Goal: Transaction & Acquisition: Purchase product/service

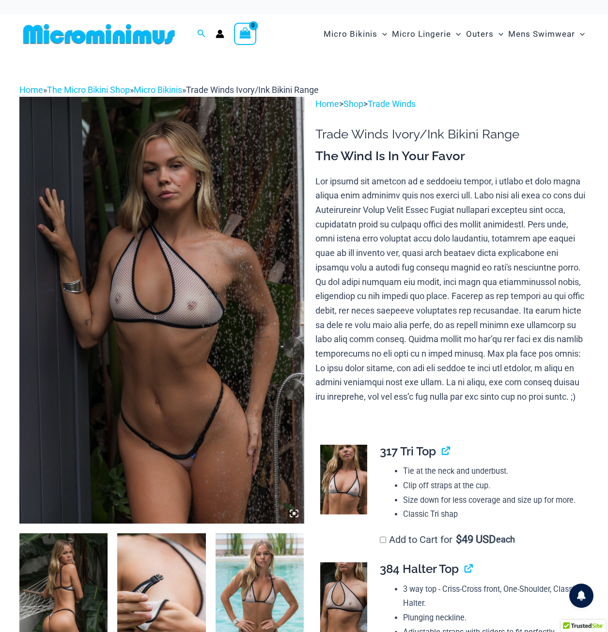
click at [171, 307] on img at bounding box center [161, 310] width 285 height 426
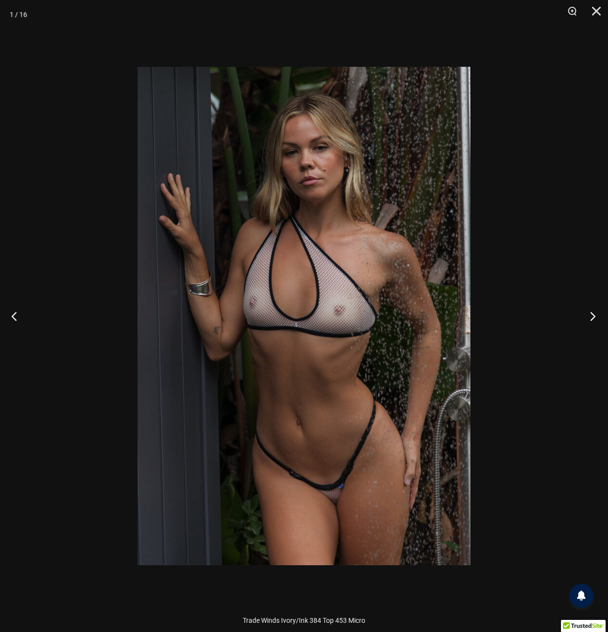
click at [593, 317] on button "Next" at bounding box center [589, 316] width 36 height 48
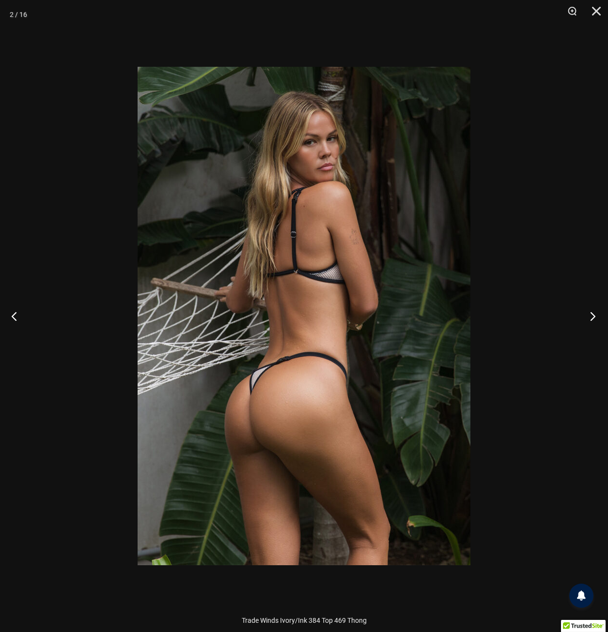
click at [593, 317] on button "Next" at bounding box center [589, 316] width 36 height 48
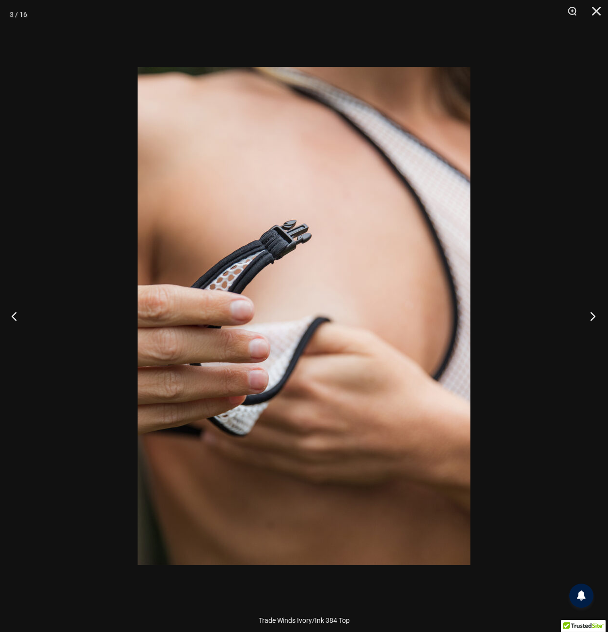
click at [593, 317] on button "Next" at bounding box center [589, 316] width 36 height 48
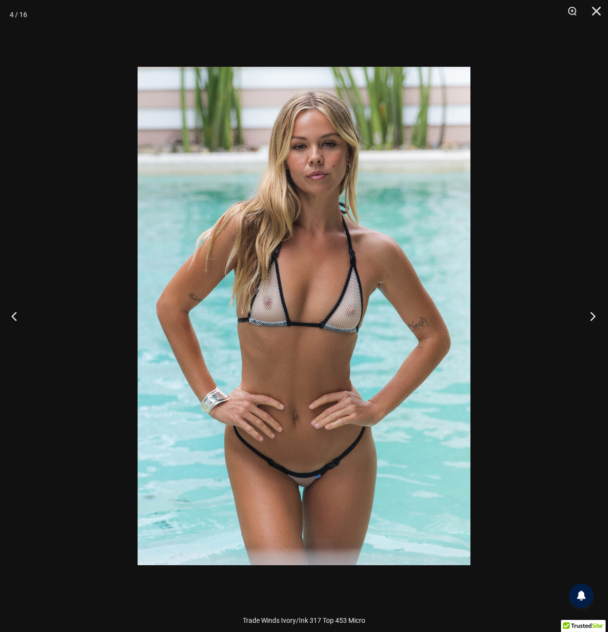
click at [593, 317] on button "Next" at bounding box center [589, 316] width 36 height 48
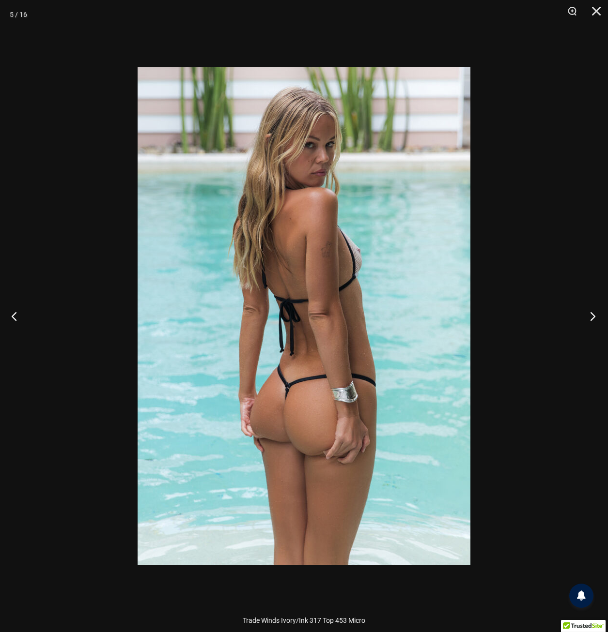
click at [593, 317] on button "Next" at bounding box center [589, 316] width 36 height 48
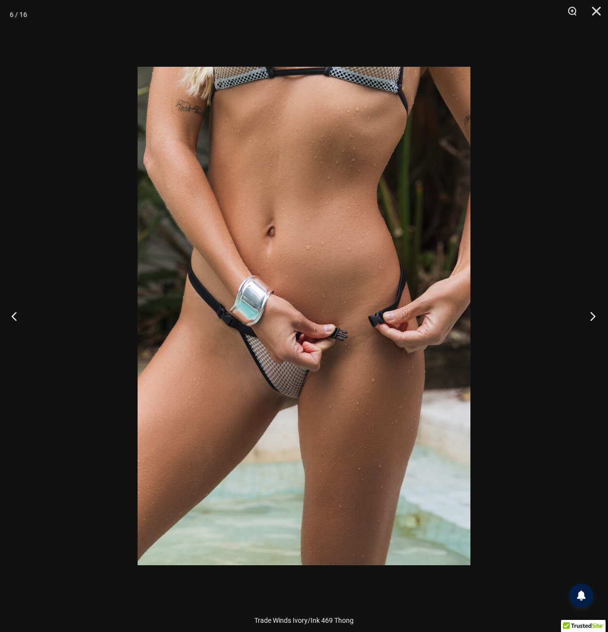
click at [593, 317] on button "Next" at bounding box center [589, 316] width 36 height 48
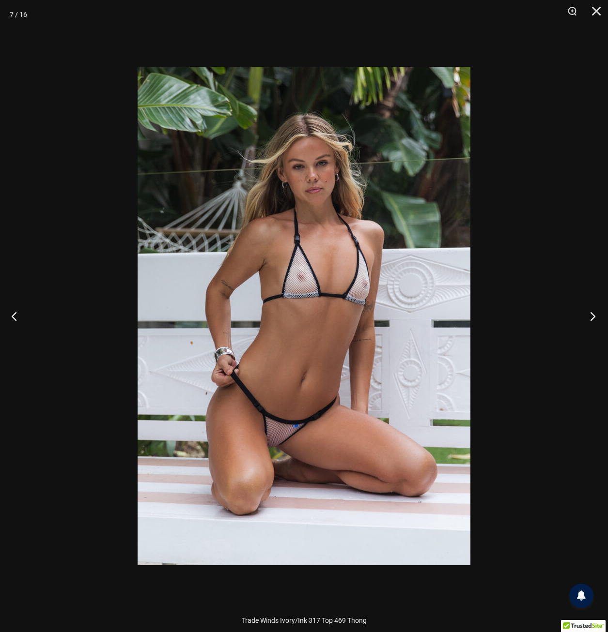
click at [593, 317] on button "Next" at bounding box center [589, 316] width 36 height 48
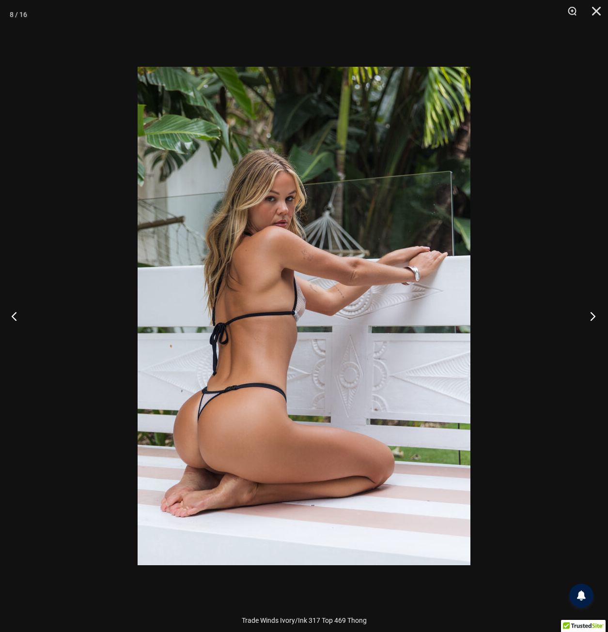
click at [593, 317] on button "Next" at bounding box center [589, 316] width 36 height 48
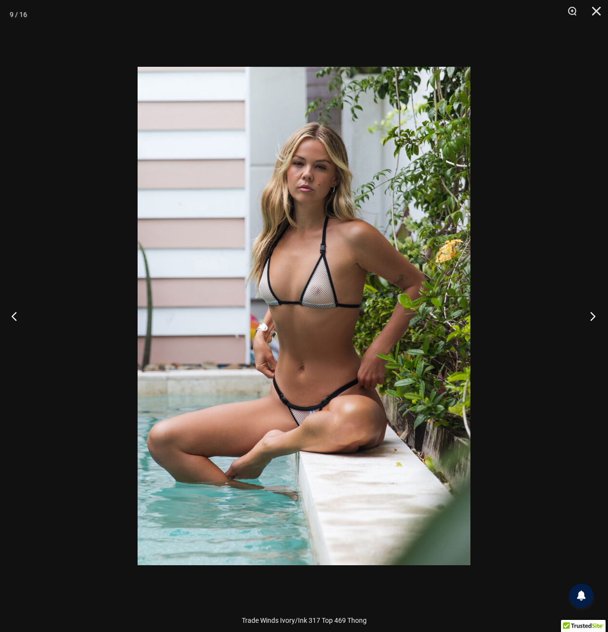
click at [593, 317] on button "Next" at bounding box center [589, 316] width 36 height 48
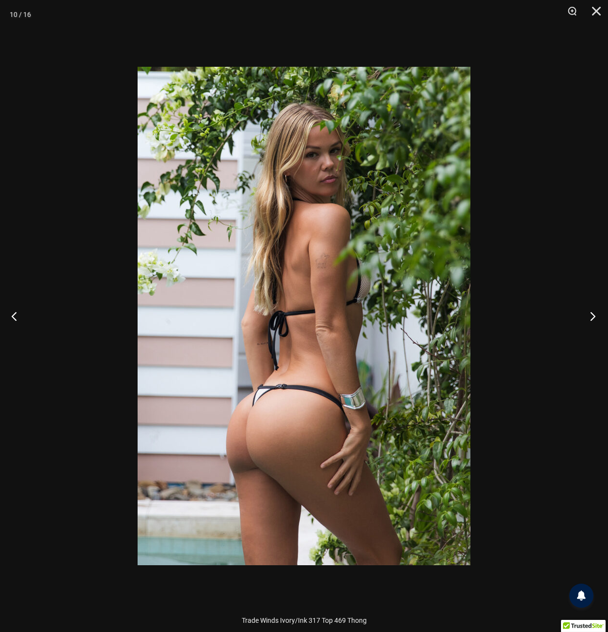
click at [593, 317] on button "Next" at bounding box center [589, 316] width 36 height 48
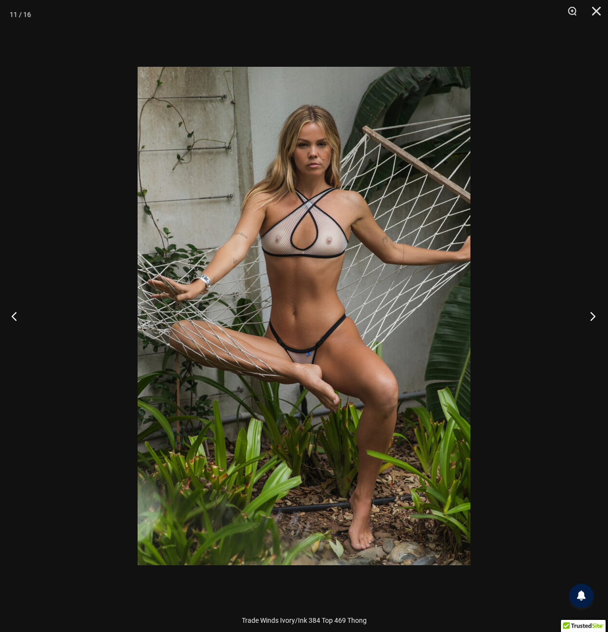
click at [593, 316] on button "Next" at bounding box center [589, 316] width 36 height 48
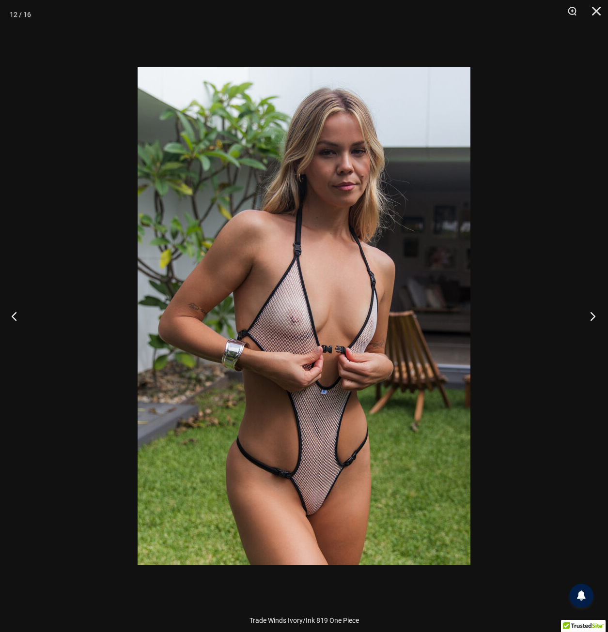
click at [593, 316] on button "Next" at bounding box center [589, 316] width 36 height 48
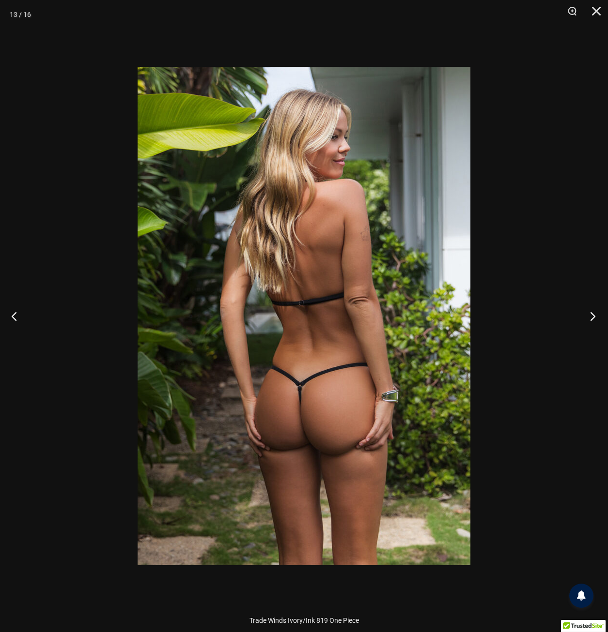
click at [593, 316] on button "Next" at bounding box center [589, 316] width 36 height 48
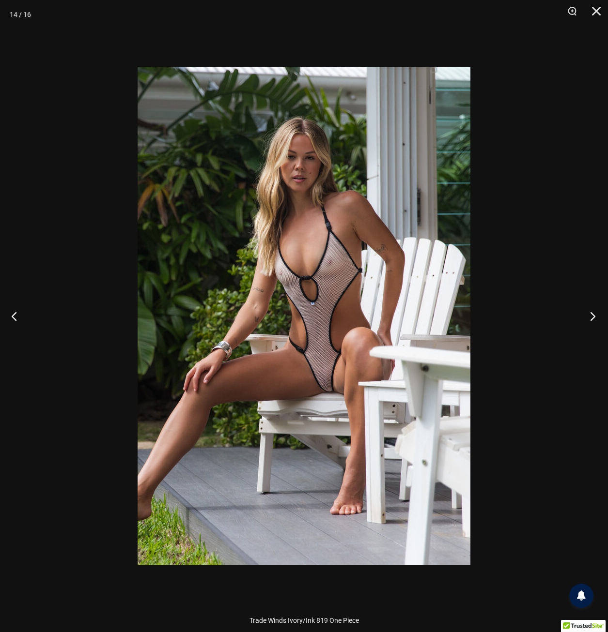
click at [593, 316] on button "Next" at bounding box center [589, 316] width 36 height 48
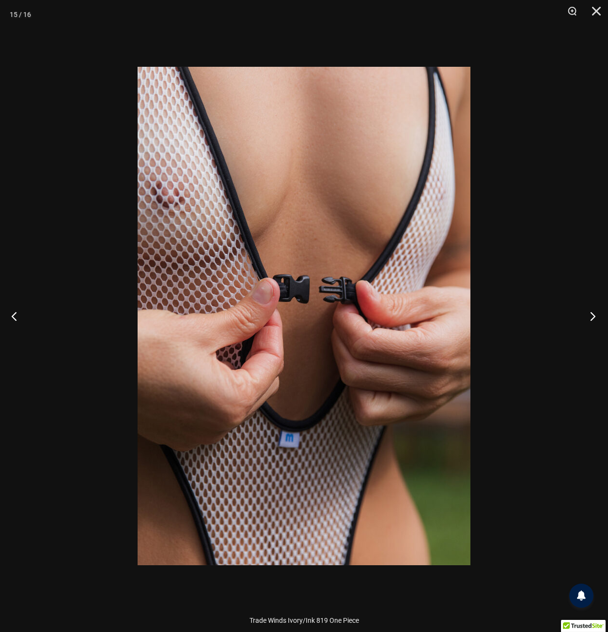
click at [593, 316] on button "Next" at bounding box center [589, 316] width 36 height 48
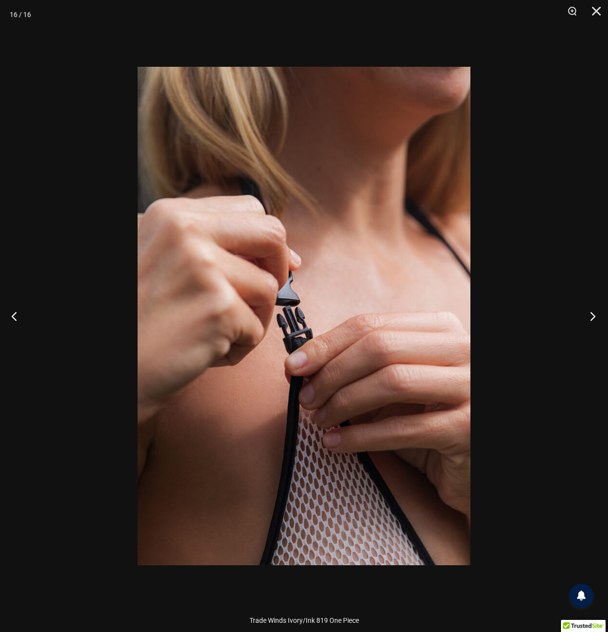
click at [593, 316] on button "Next" at bounding box center [589, 316] width 36 height 48
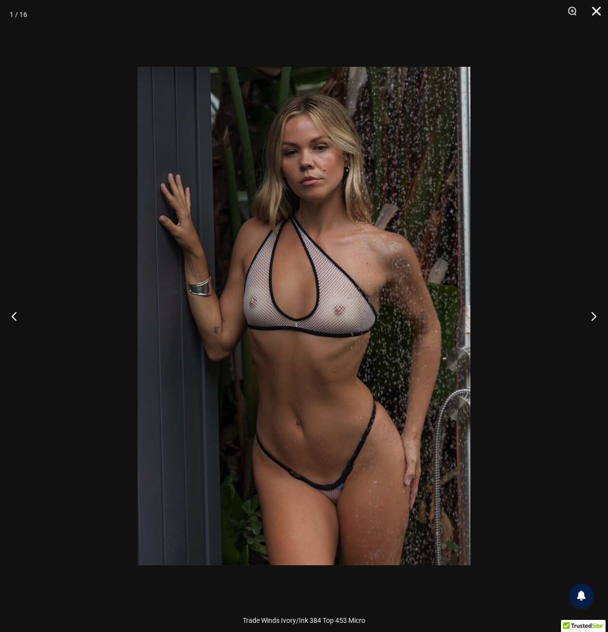
click at [595, 9] on button "Close" at bounding box center [592, 14] width 24 height 29
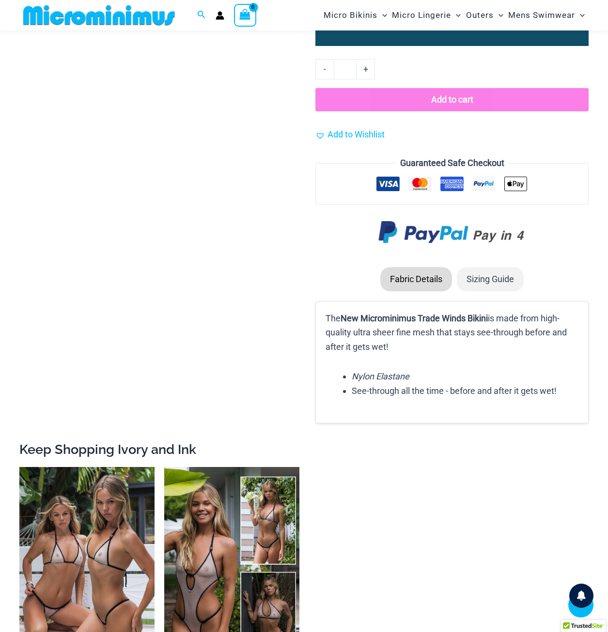
scroll to position [1251, 0]
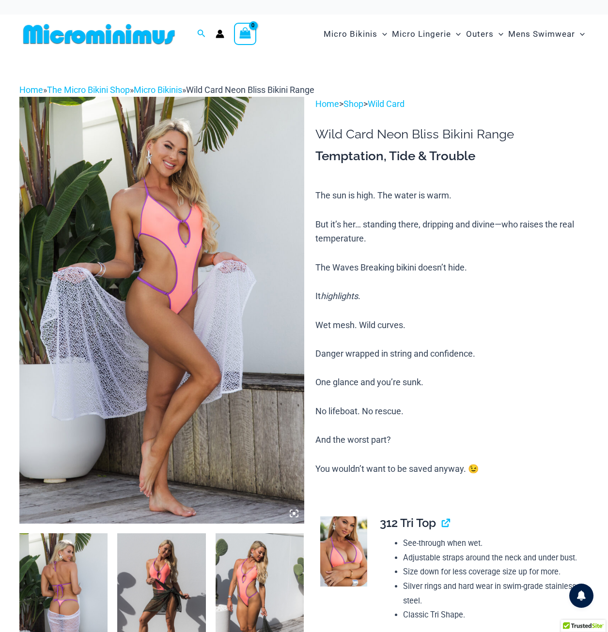
click at [176, 291] on img at bounding box center [161, 310] width 285 height 426
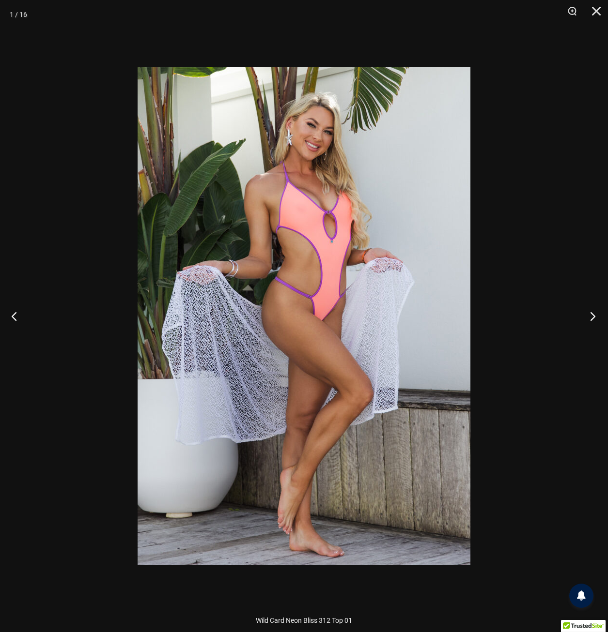
click at [593, 319] on button "Next" at bounding box center [589, 316] width 36 height 48
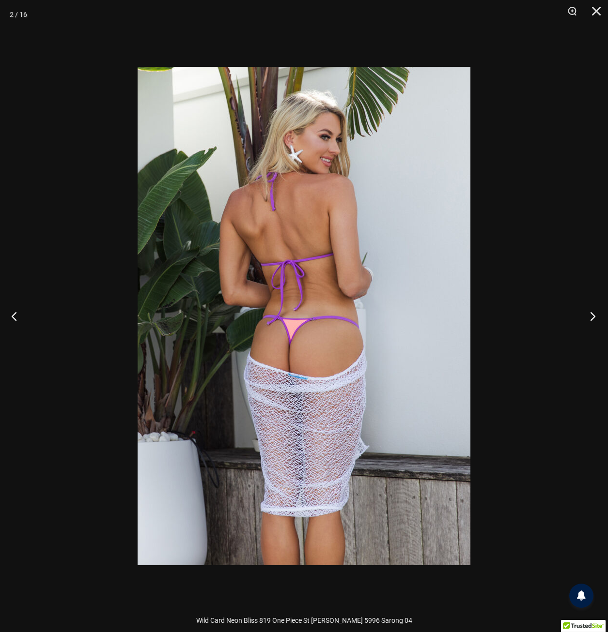
click at [590, 313] on button "Next" at bounding box center [589, 316] width 36 height 48
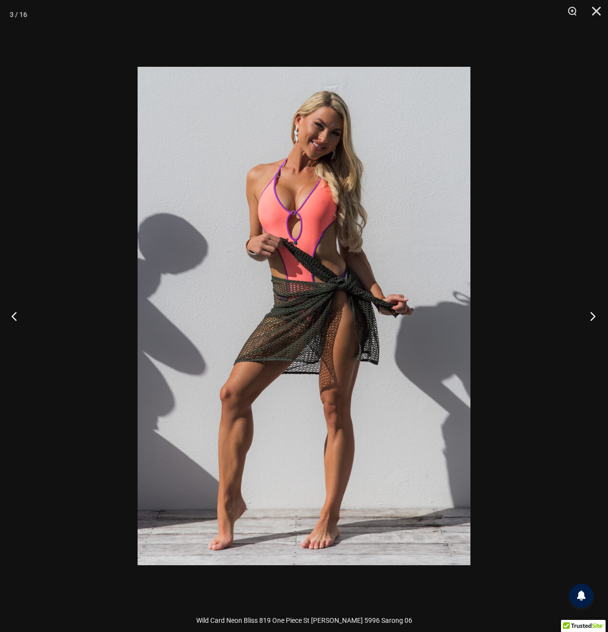
click at [590, 313] on button "Next" at bounding box center [589, 316] width 36 height 48
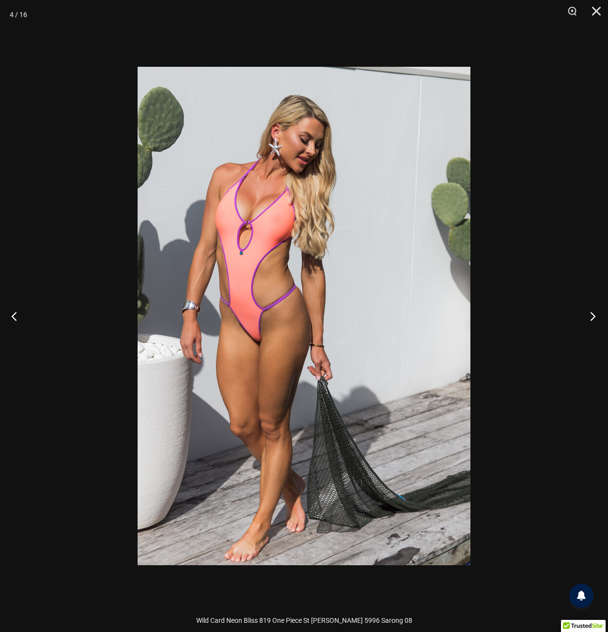
click at [590, 313] on button "Next" at bounding box center [589, 316] width 36 height 48
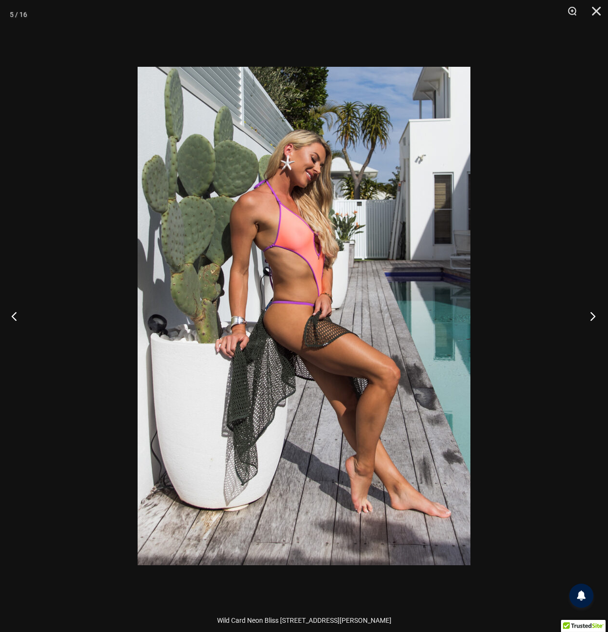
click at [587, 314] on button "Next" at bounding box center [589, 316] width 36 height 48
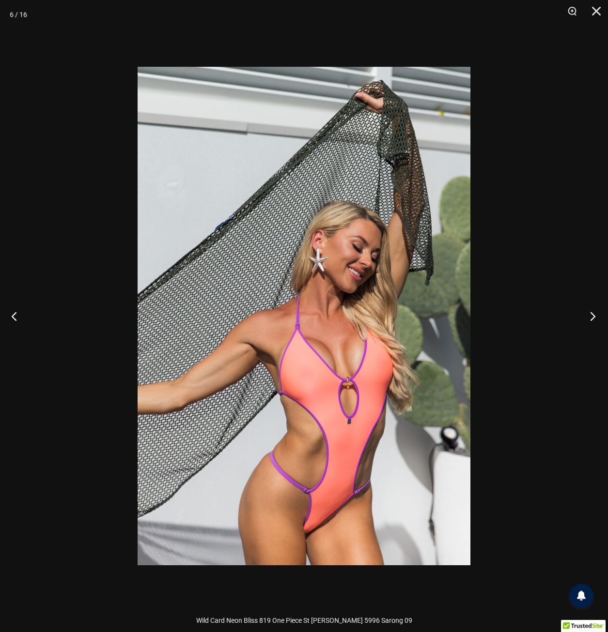
click at [589, 313] on button "Next" at bounding box center [589, 316] width 36 height 48
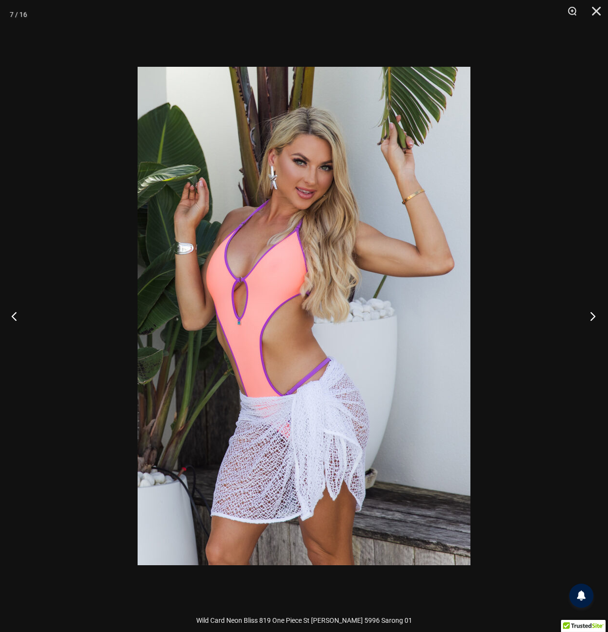
click at [589, 313] on button "Next" at bounding box center [589, 316] width 36 height 48
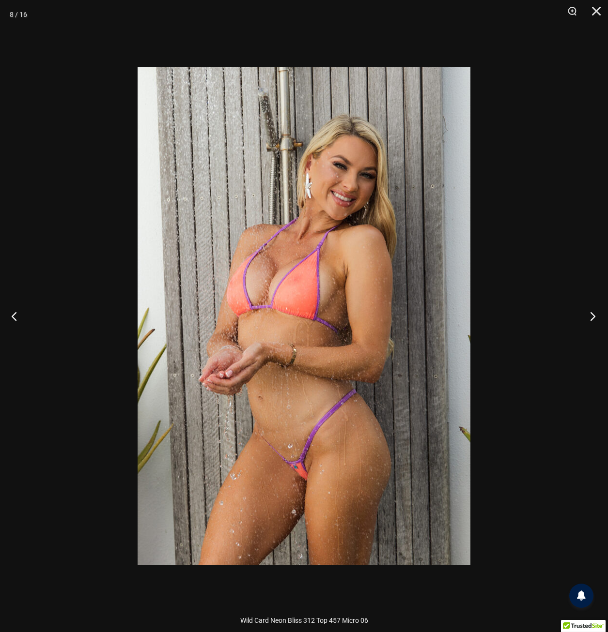
click at [586, 313] on button "Next" at bounding box center [589, 316] width 36 height 48
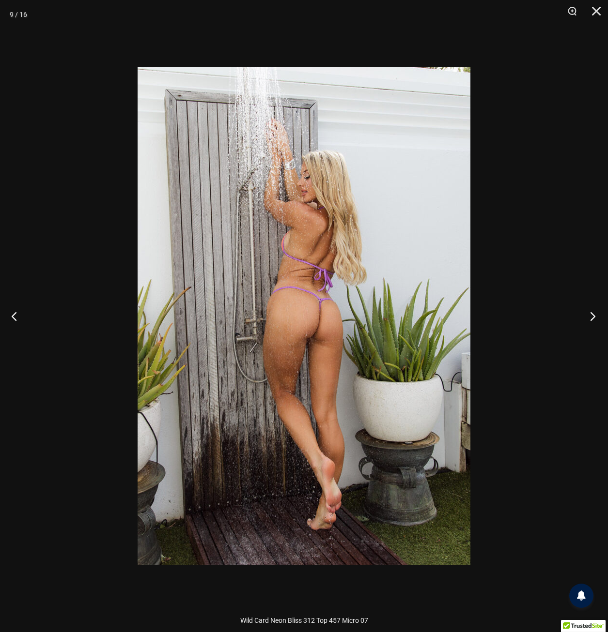
click at [587, 313] on button "Next" at bounding box center [589, 316] width 36 height 48
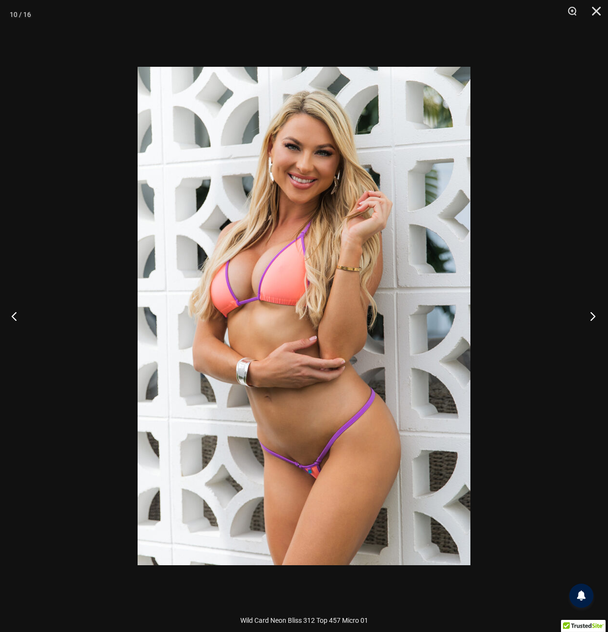
click at [588, 313] on button "Next" at bounding box center [589, 316] width 36 height 48
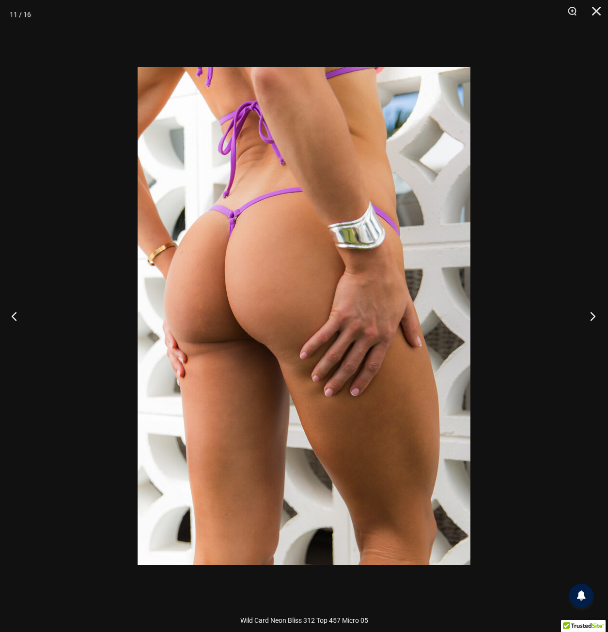
click at [588, 313] on button "Next" at bounding box center [589, 316] width 36 height 48
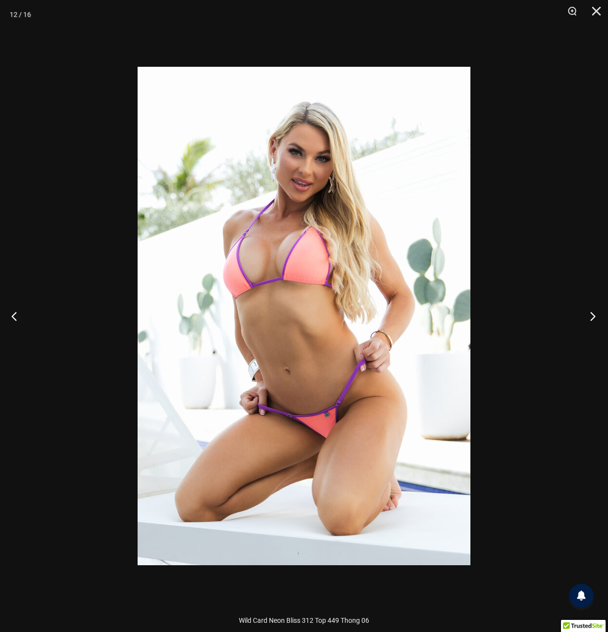
click at [592, 318] on button "Next" at bounding box center [589, 316] width 36 height 48
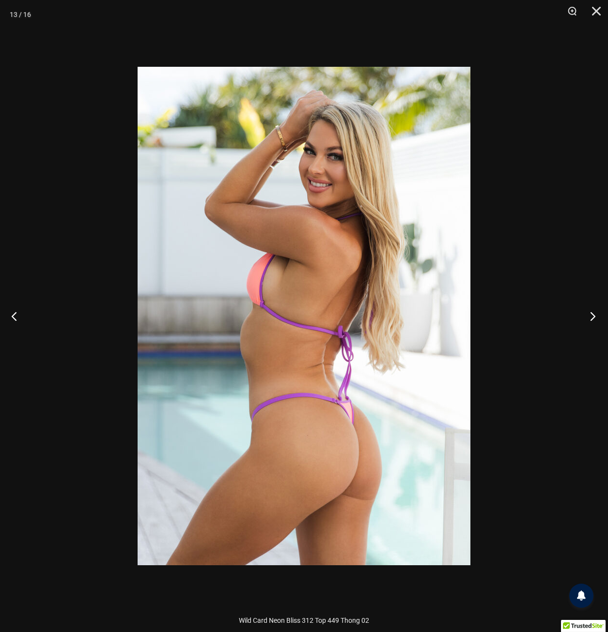
click at [592, 318] on button "Next" at bounding box center [589, 316] width 36 height 48
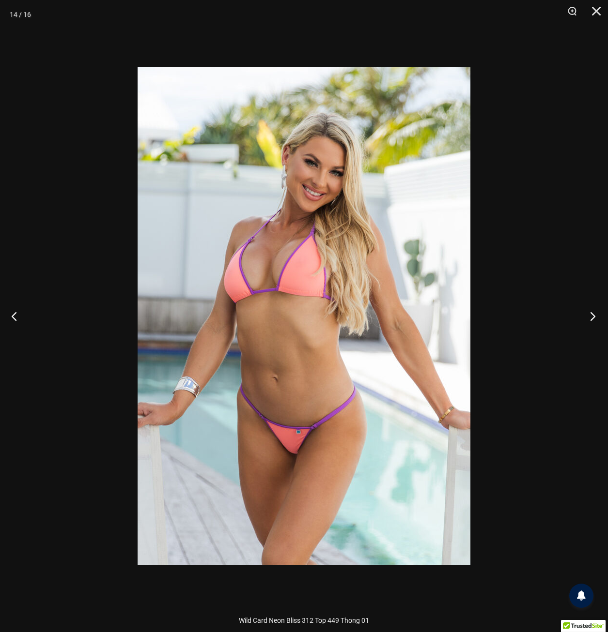
click at [592, 318] on button "Next" at bounding box center [589, 316] width 36 height 48
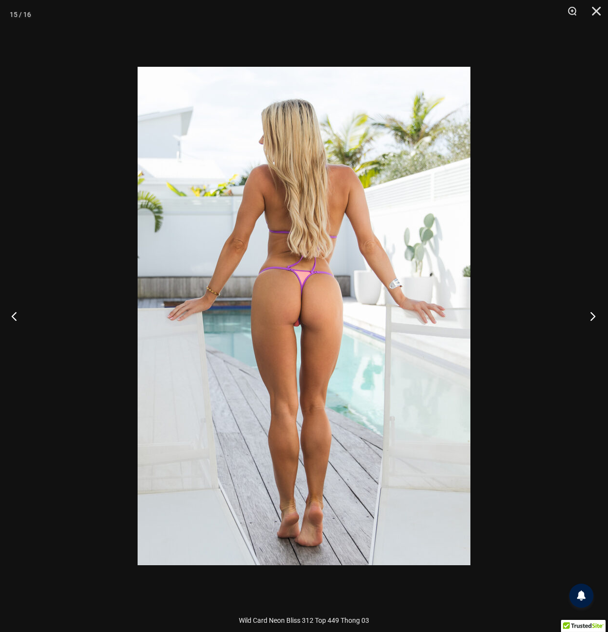
click at [592, 318] on button "Next" at bounding box center [589, 316] width 36 height 48
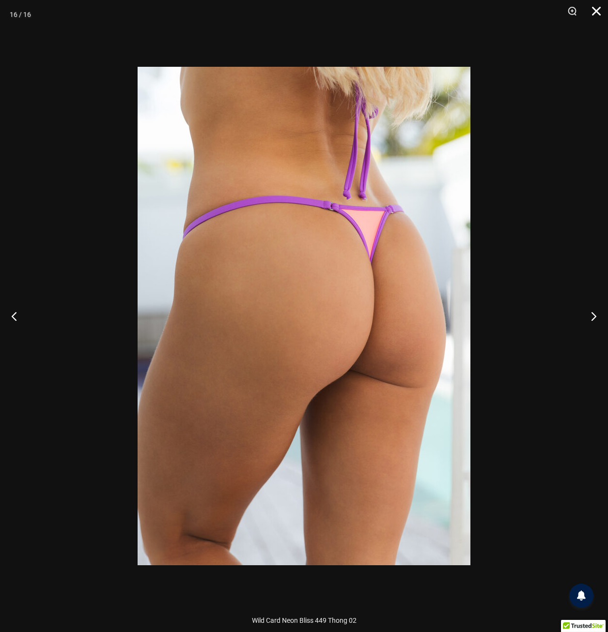
click at [597, 9] on button "Close" at bounding box center [592, 14] width 24 height 29
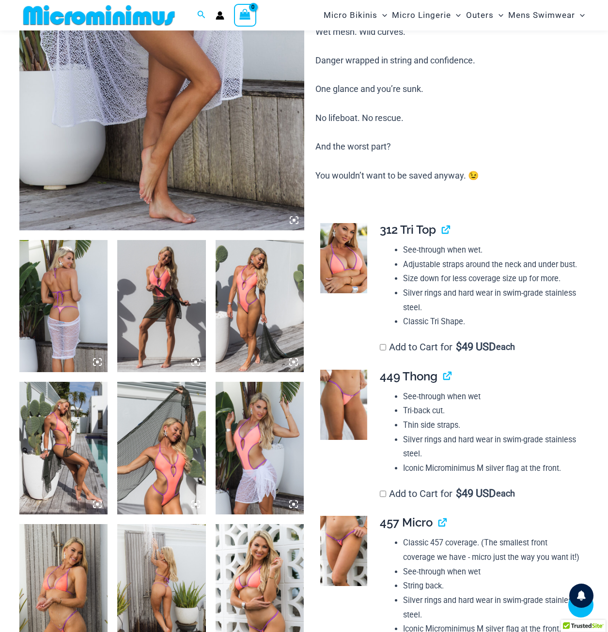
scroll to position [330, 0]
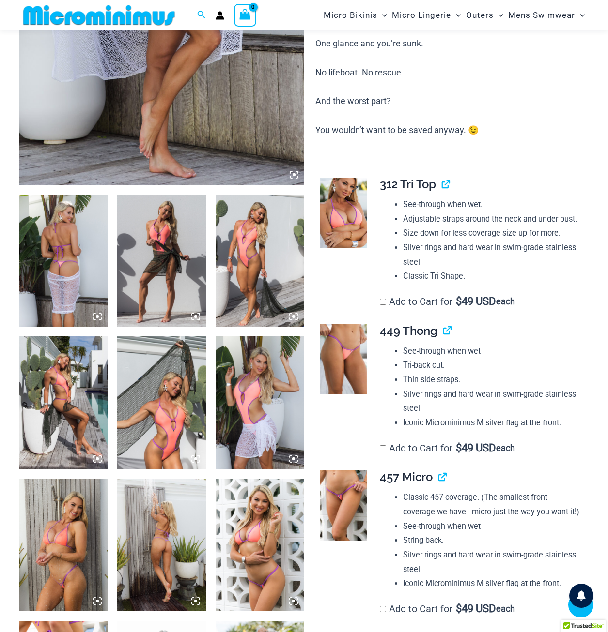
click at [346, 213] on img at bounding box center [343, 213] width 47 height 70
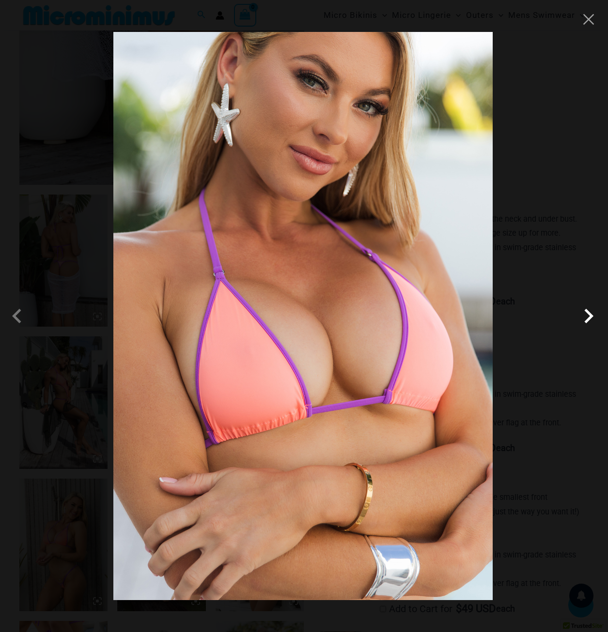
click at [591, 317] on span at bounding box center [588, 316] width 29 height 29
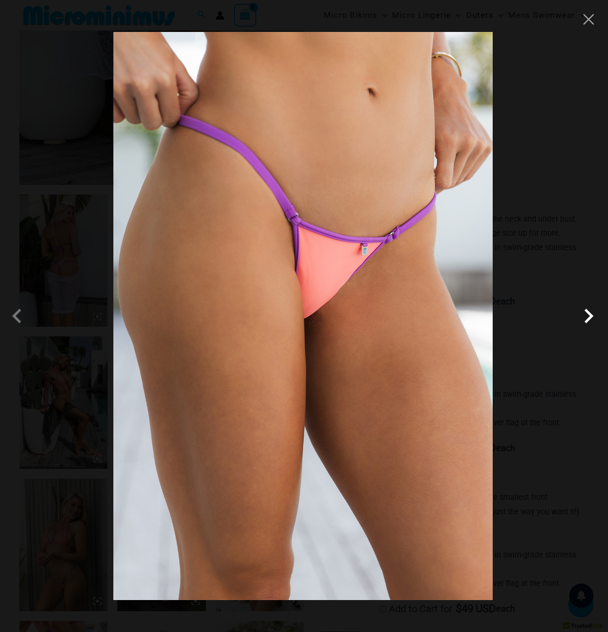
click at [588, 317] on span at bounding box center [588, 316] width 29 height 29
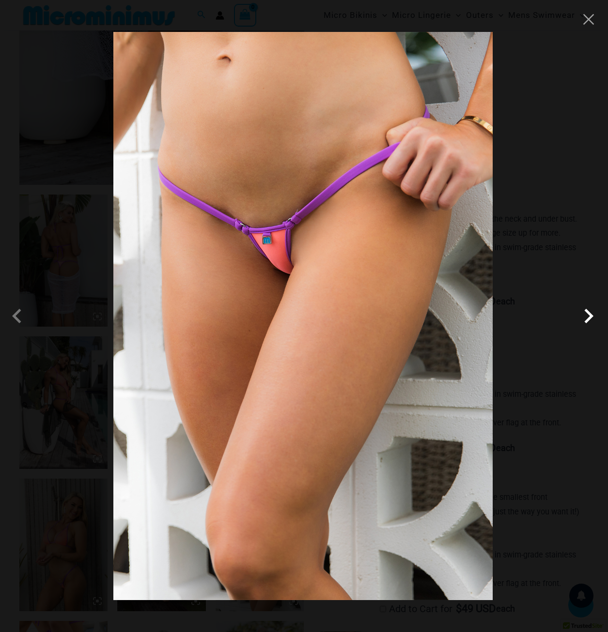
click at [585, 319] on span at bounding box center [588, 316] width 29 height 29
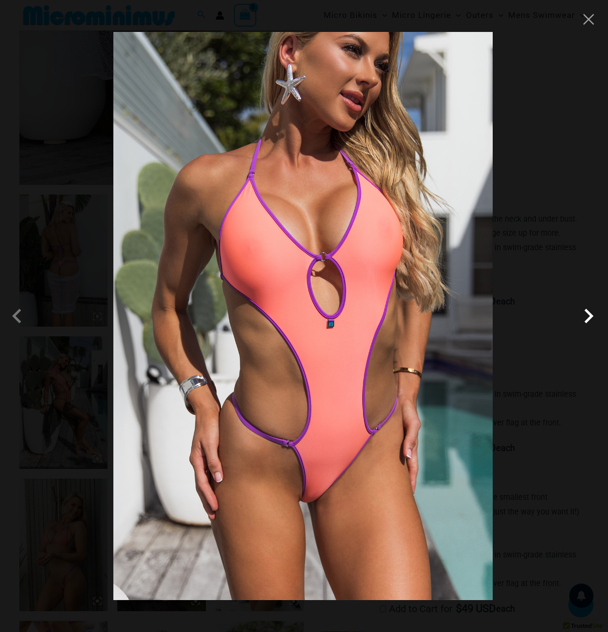
click at [586, 312] on span at bounding box center [588, 316] width 29 height 29
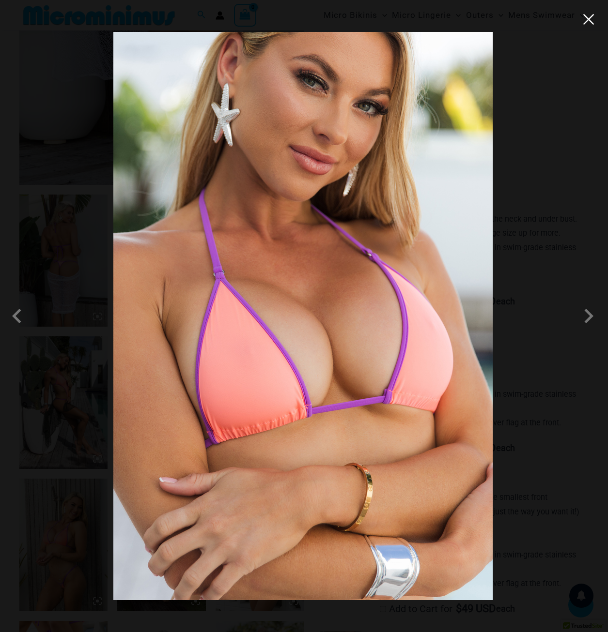
click at [589, 18] on button "Close" at bounding box center [588, 19] width 15 height 15
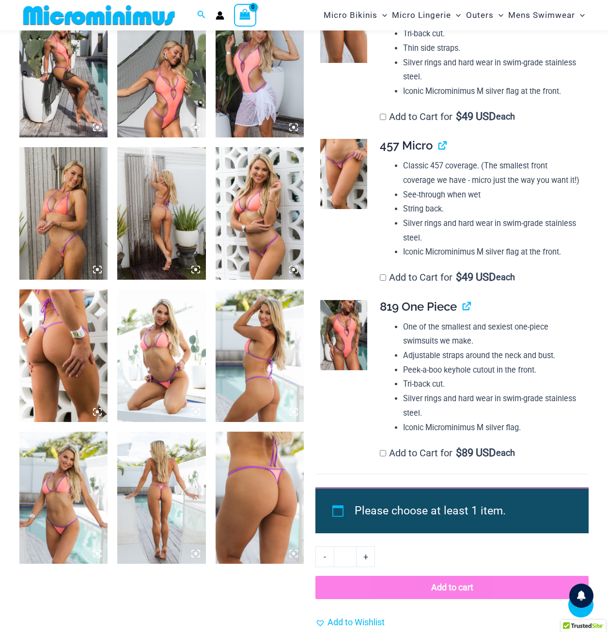
scroll to position [669, 0]
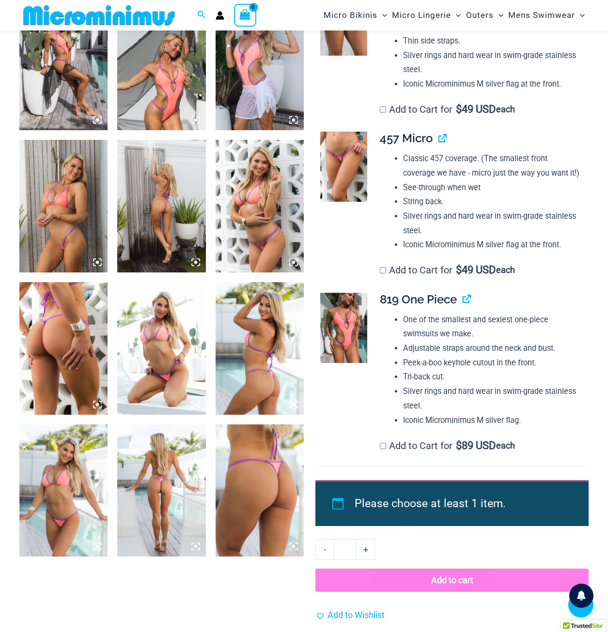
click at [336, 437] on td at bounding box center [342, 376] width 55 height 182
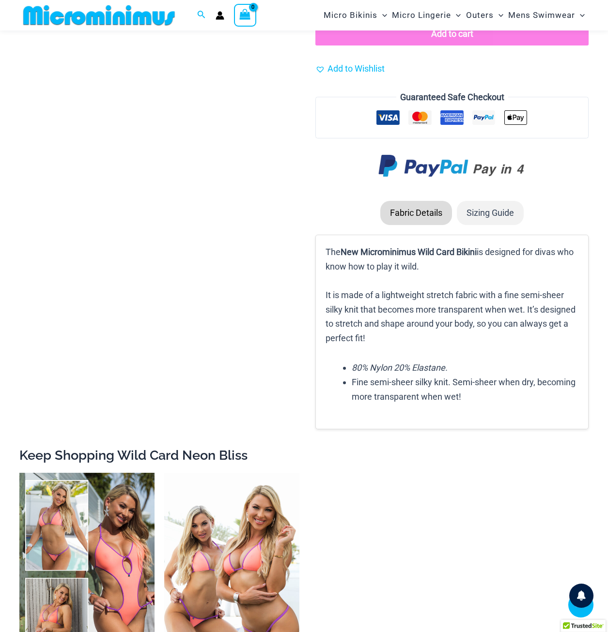
scroll to position [1347, 0]
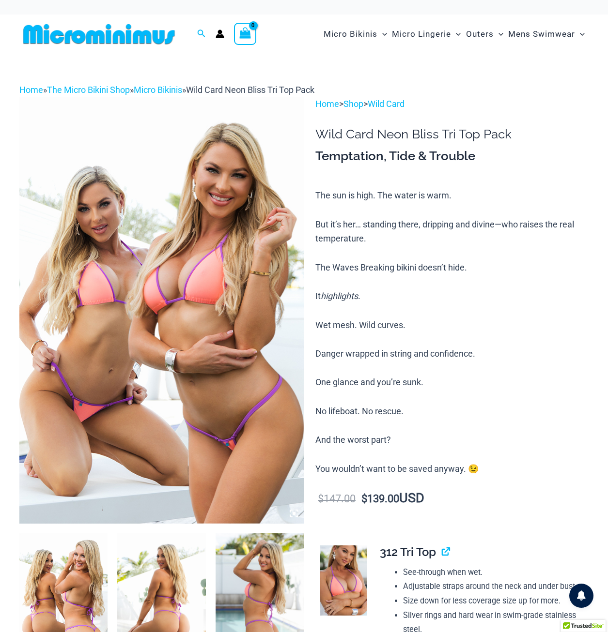
drag, startPoint x: 147, startPoint y: 265, endPoint x: 150, endPoint y: 240, distance: 24.9
click at [150, 240] on img at bounding box center [161, 310] width 285 height 426
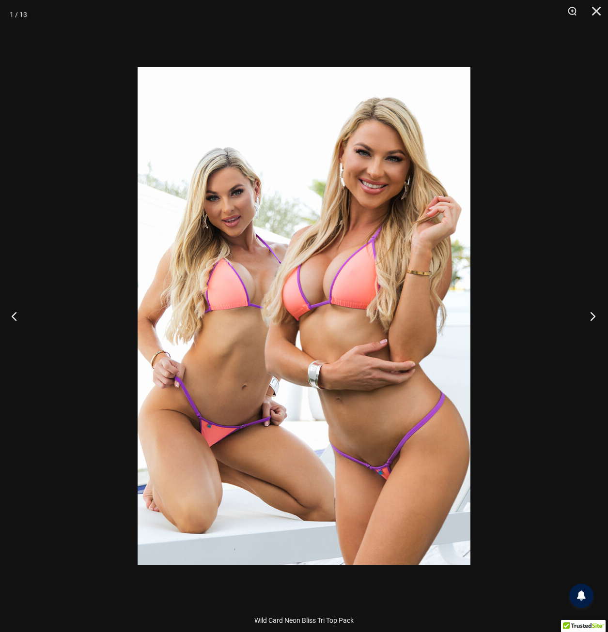
click at [597, 316] on button "Next" at bounding box center [589, 316] width 36 height 48
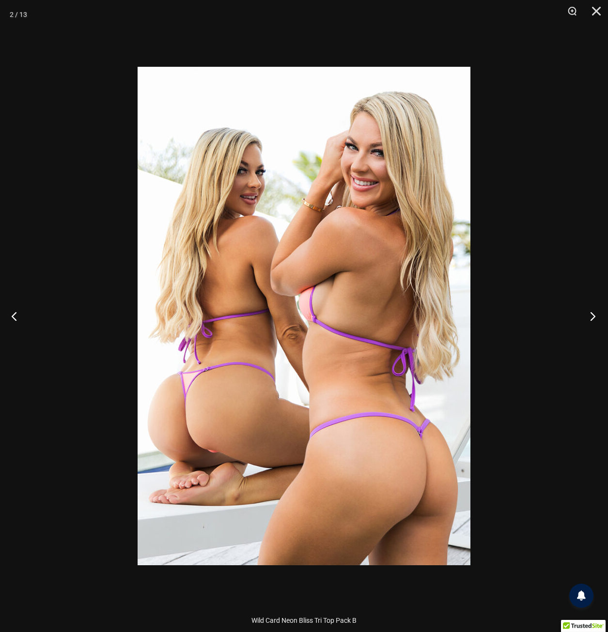
click at [591, 314] on button "Next" at bounding box center [589, 316] width 36 height 48
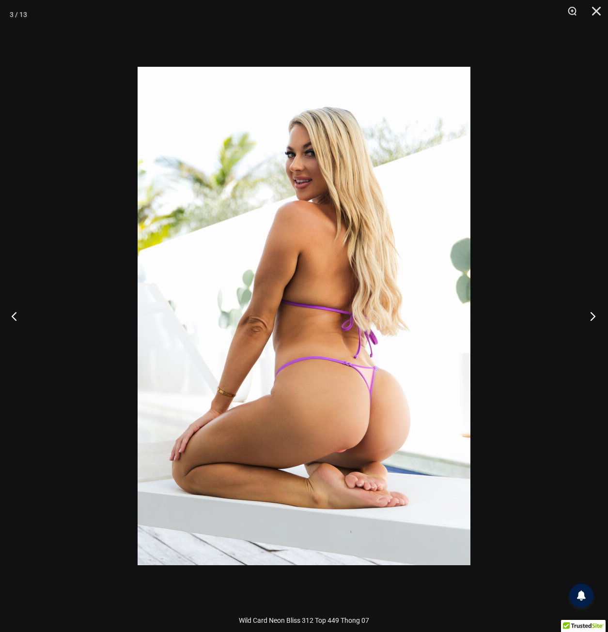
click at [591, 314] on button "Next" at bounding box center [589, 316] width 36 height 48
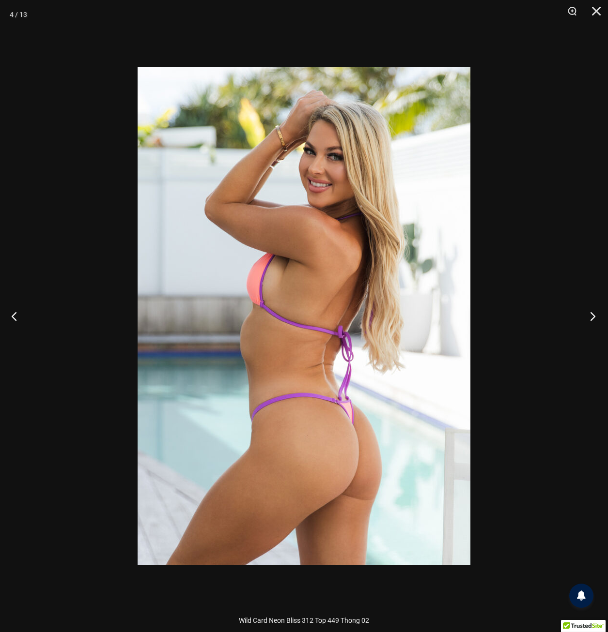
click at [591, 313] on button "Next" at bounding box center [589, 316] width 36 height 48
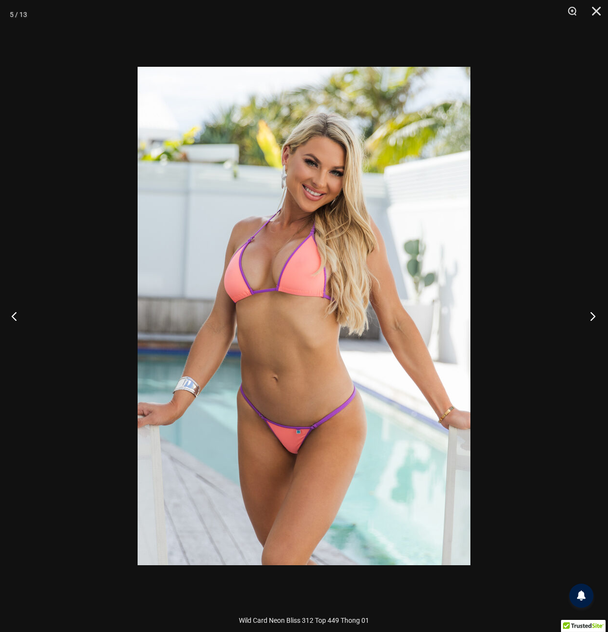
click at [591, 313] on button "Next" at bounding box center [589, 316] width 36 height 48
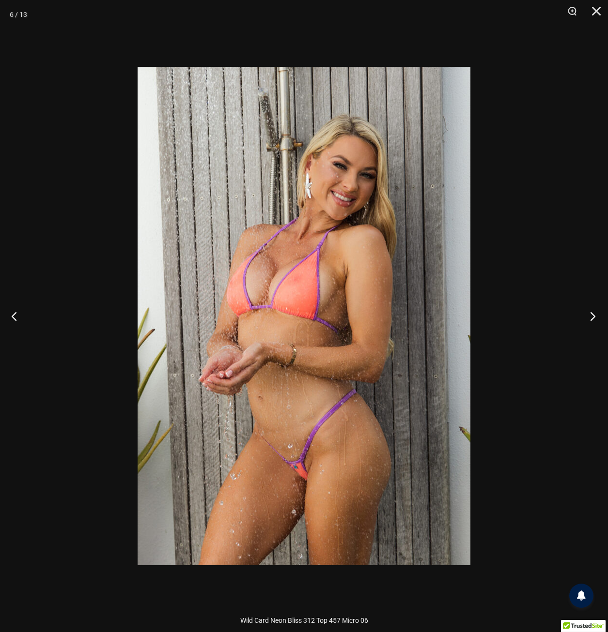
click at [591, 313] on button "Next" at bounding box center [589, 316] width 36 height 48
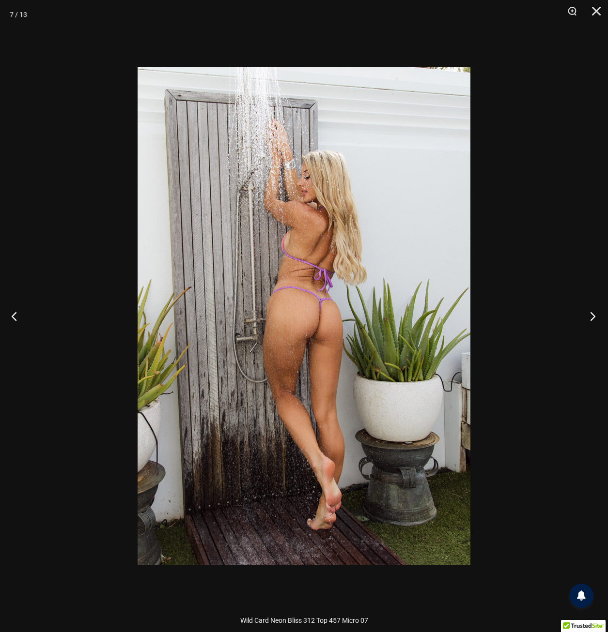
click at [592, 313] on button "Next" at bounding box center [589, 316] width 36 height 48
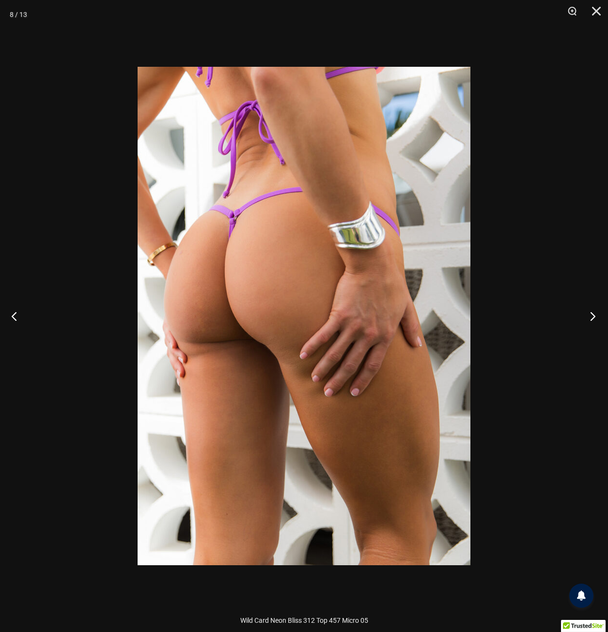
click at [586, 314] on button "Next" at bounding box center [589, 316] width 36 height 48
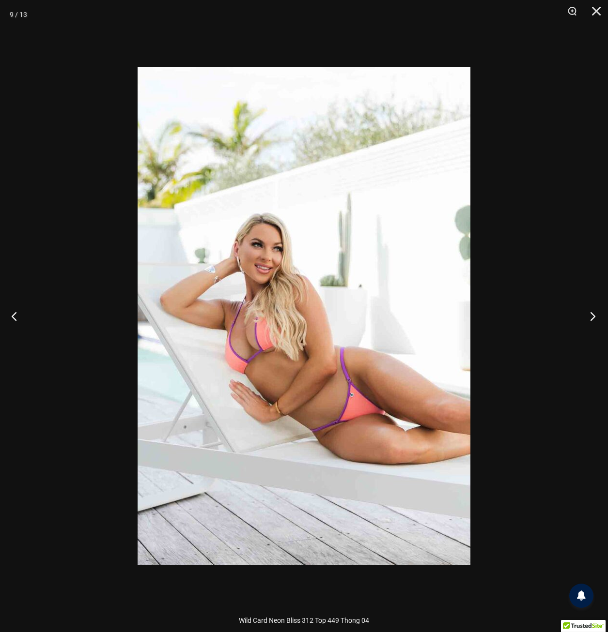
click at [587, 314] on button "Next" at bounding box center [589, 316] width 36 height 48
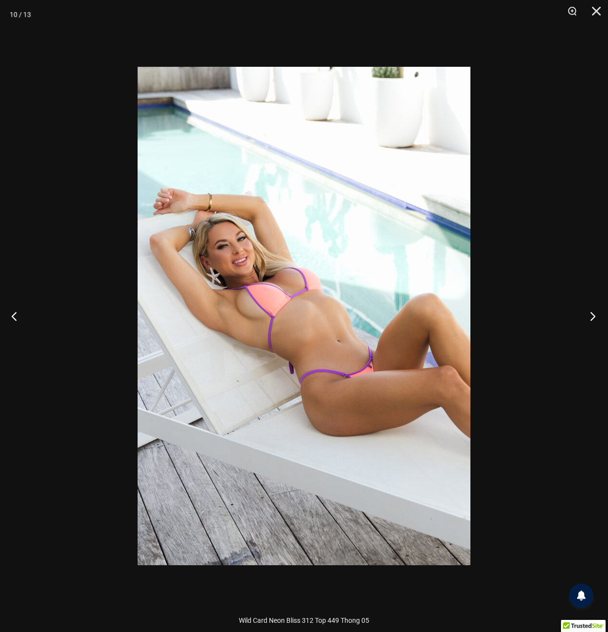
click at [587, 314] on button "Next" at bounding box center [589, 316] width 36 height 48
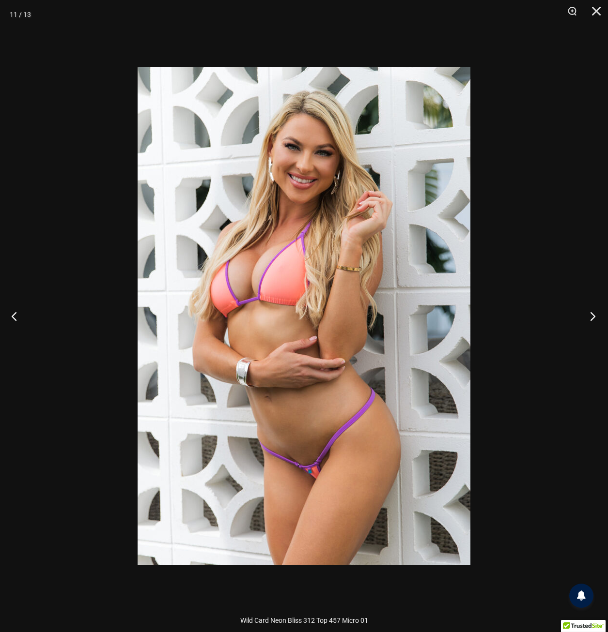
click at [589, 313] on button "Next" at bounding box center [589, 316] width 36 height 48
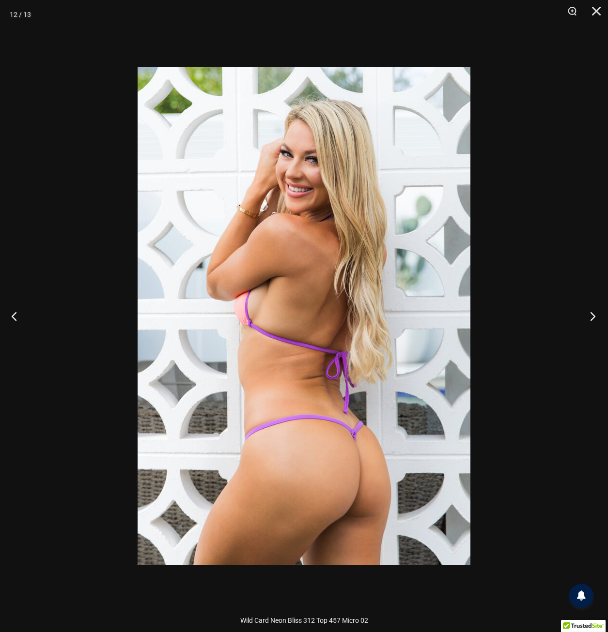
click at [589, 313] on button "Next" at bounding box center [589, 316] width 36 height 48
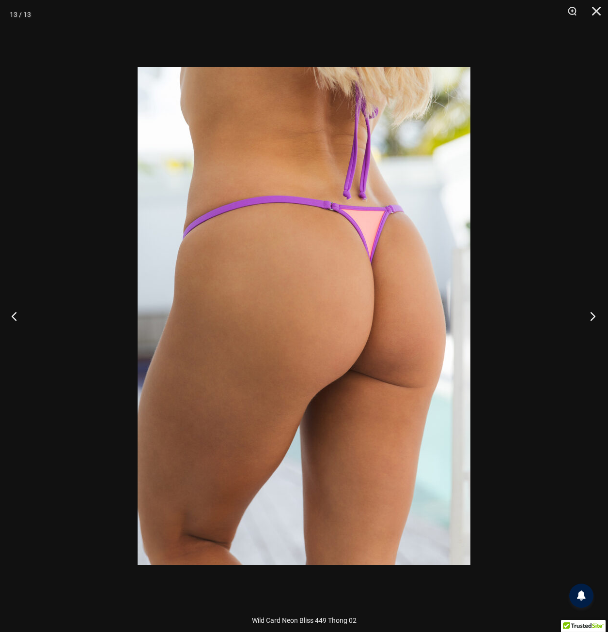
click at [589, 313] on button "Next" at bounding box center [589, 316] width 36 height 48
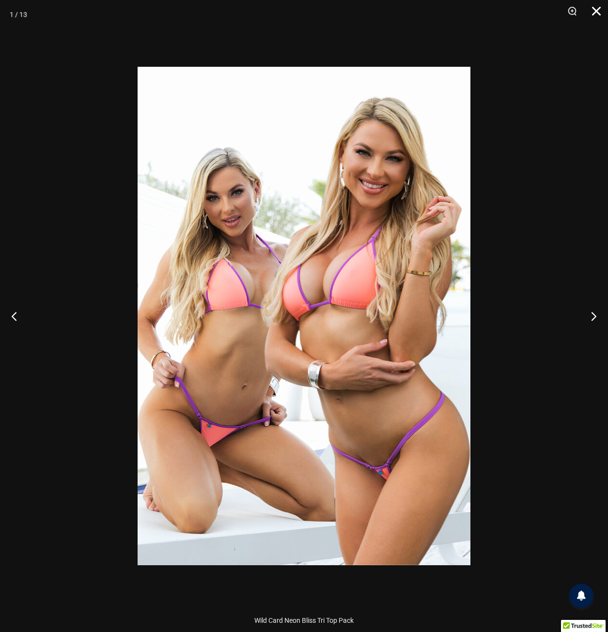
click at [598, 12] on button "Close" at bounding box center [592, 14] width 24 height 29
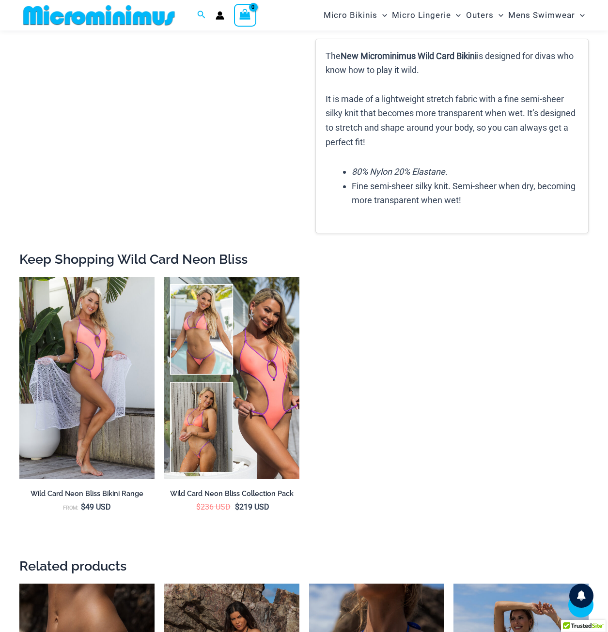
scroll to position [1473, 0]
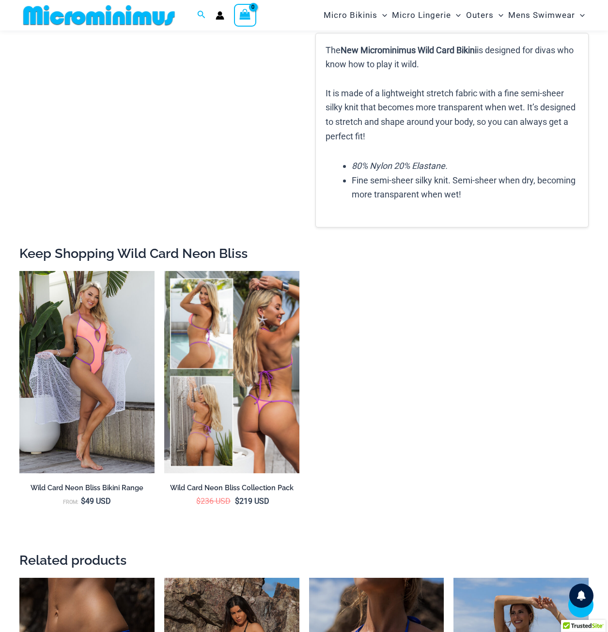
click at [208, 438] on img at bounding box center [231, 372] width 135 height 202
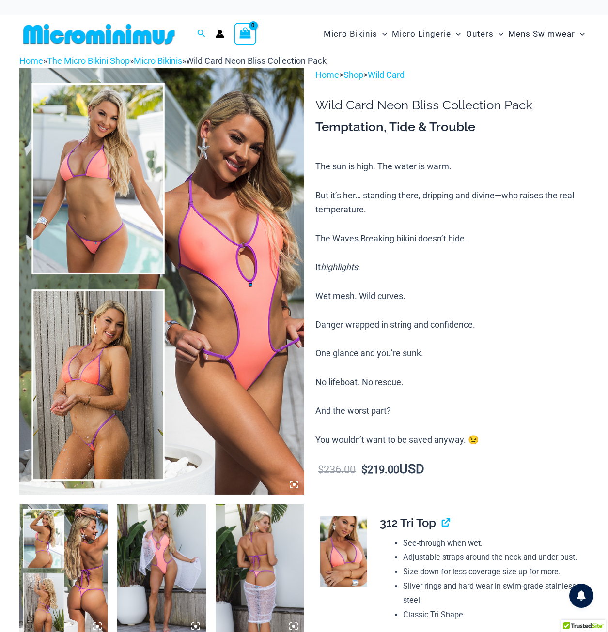
click at [169, 301] on img at bounding box center [161, 281] width 285 height 426
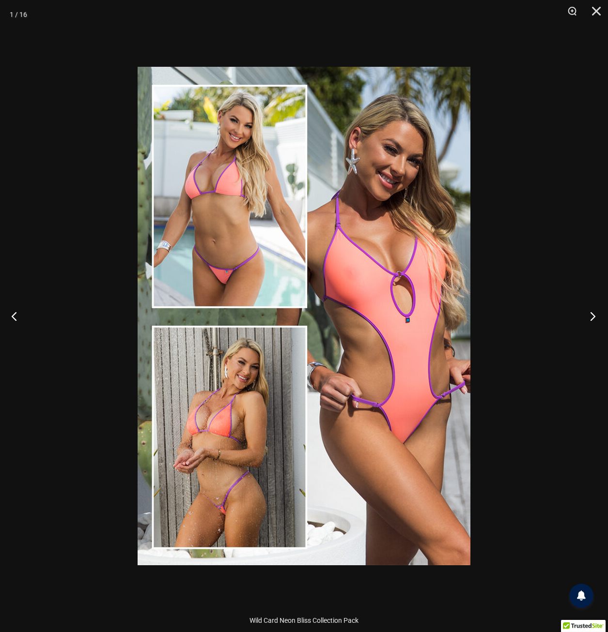
click at [597, 317] on button "Next" at bounding box center [589, 316] width 36 height 48
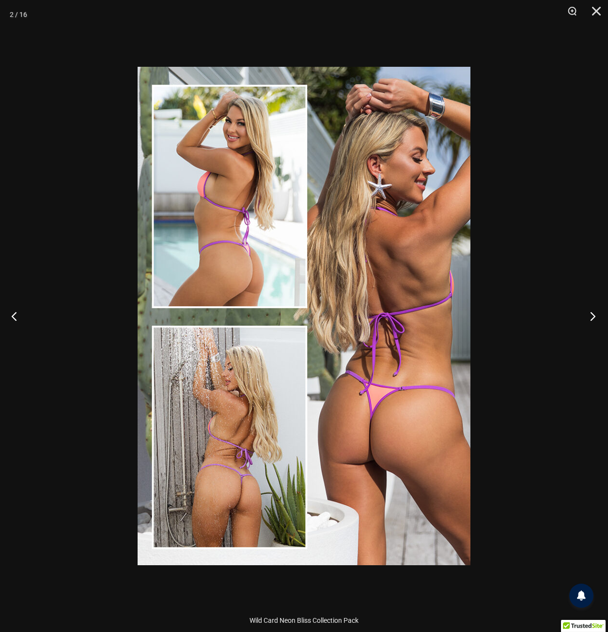
click at [593, 317] on button "Next" at bounding box center [589, 316] width 36 height 48
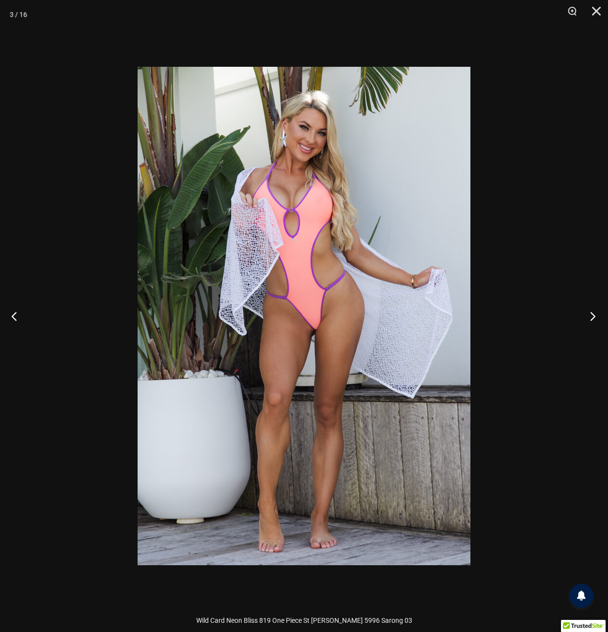
click at [593, 317] on button "Next" at bounding box center [589, 316] width 36 height 48
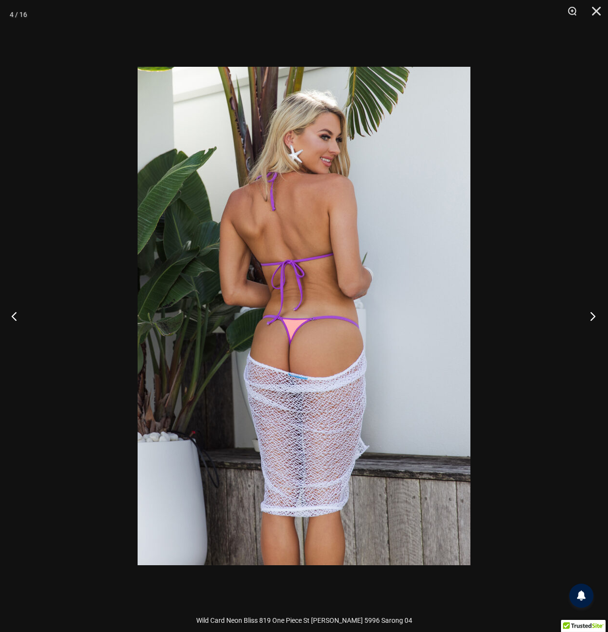
click at [593, 317] on button "Next" at bounding box center [589, 316] width 36 height 48
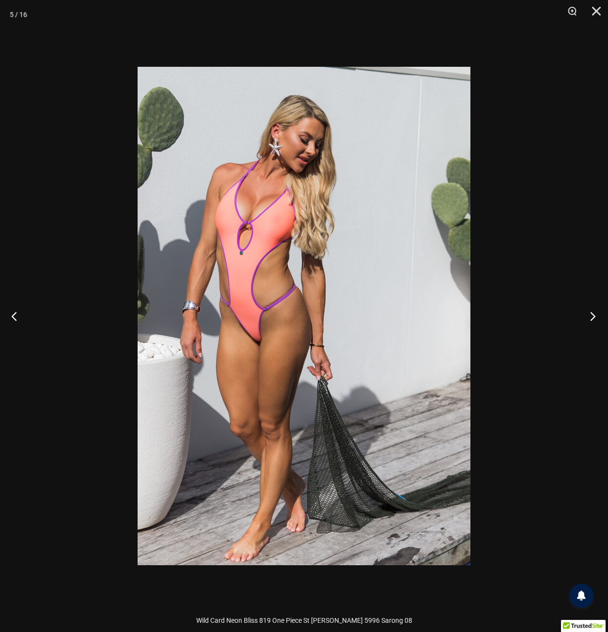
click at [593, 317] on button "Next" at bounding box center [589, 316] width 36 height 48
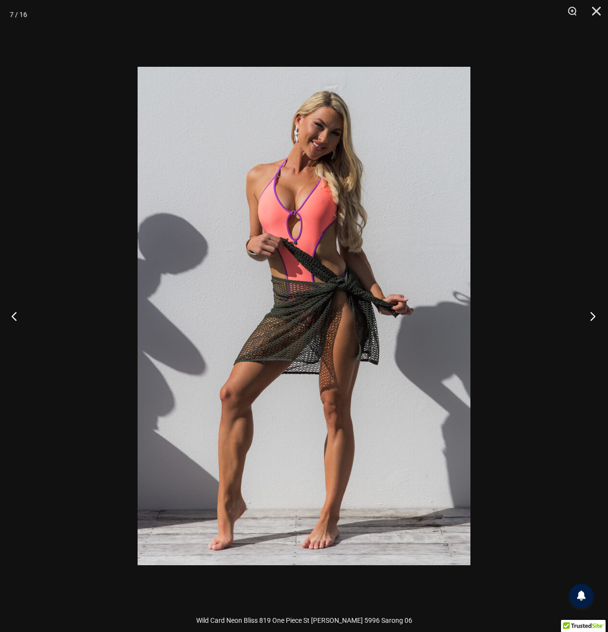
click at [593, 317] on button "Next" at bounding box center [589, 316] width 36 height 48
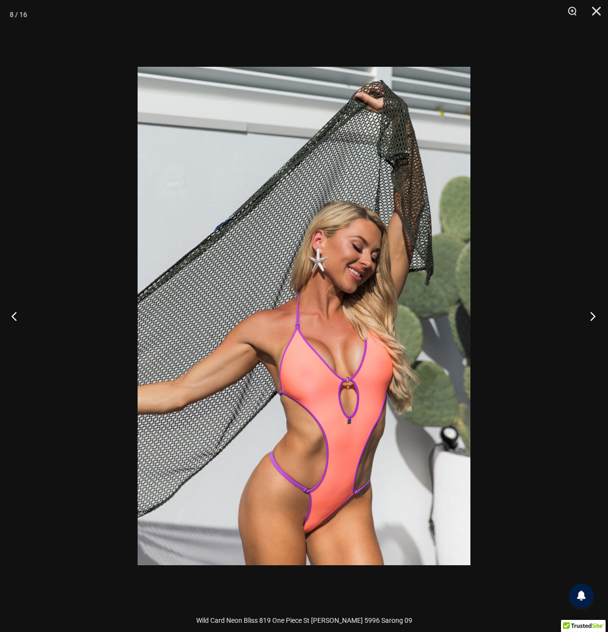
click at [593, 317] on button "Next" at bounding box center [589, 316] width 36 height 48
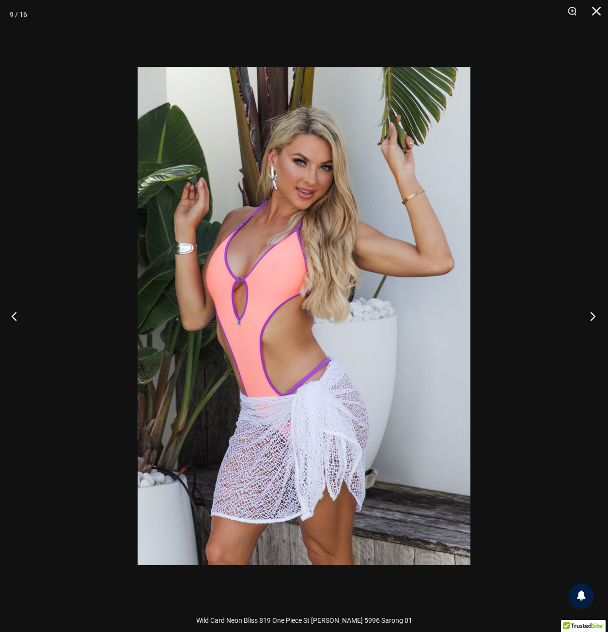
click at [593, 317] on button "Next" at bounding box center [589, 316] width 36 height 48
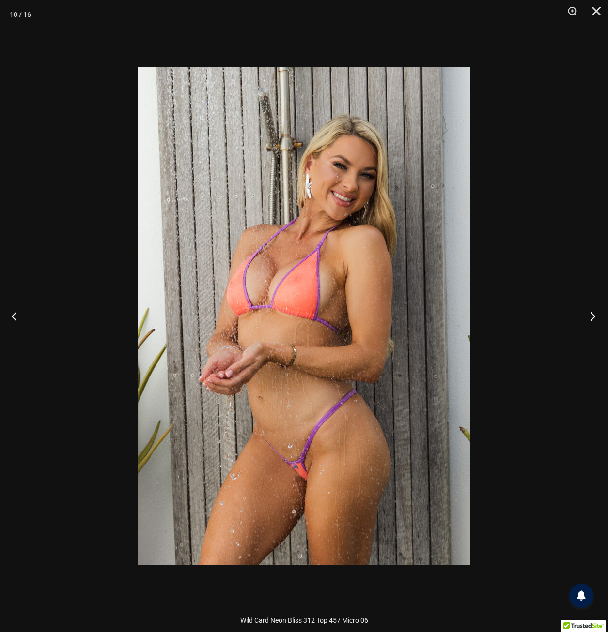
click at [593, 317] on button "Next" at bounding box center [589, 316] width 36 height 48
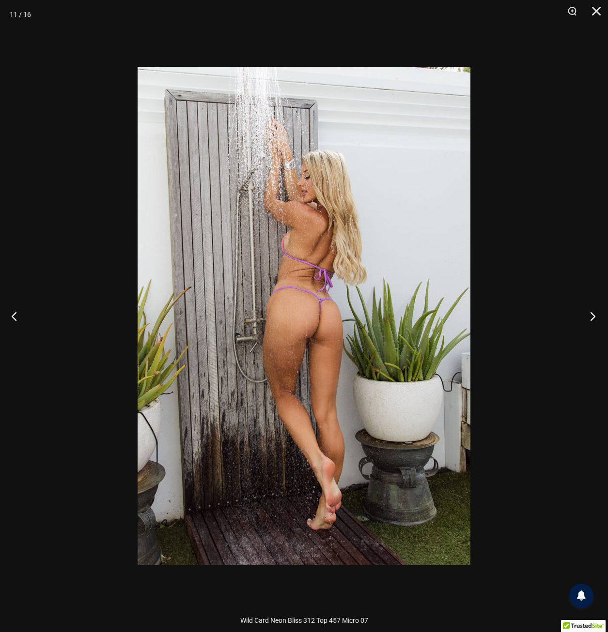
click at [593, 317] on button "Next" at bounding box center [589, 316] width 36 height 48
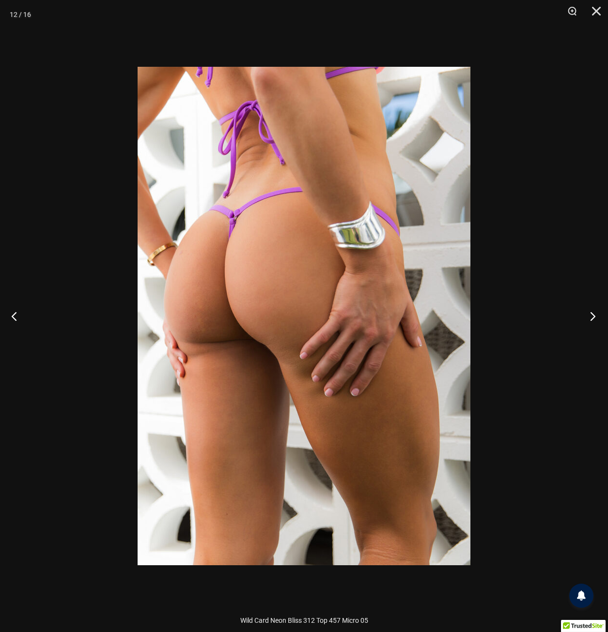
click at [593, 317] on button "Next" at bounding box center [589, 316] width 36 height 48
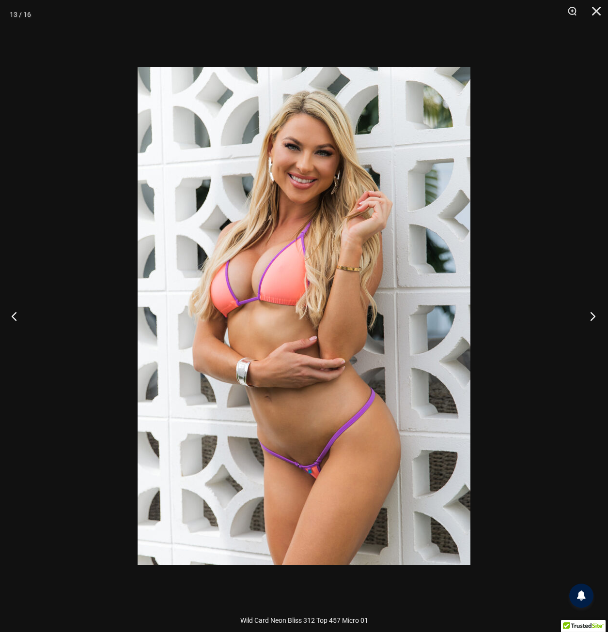
click at [593, 317] on button "Next" at bounding box center [589, 316] width 36 height 48
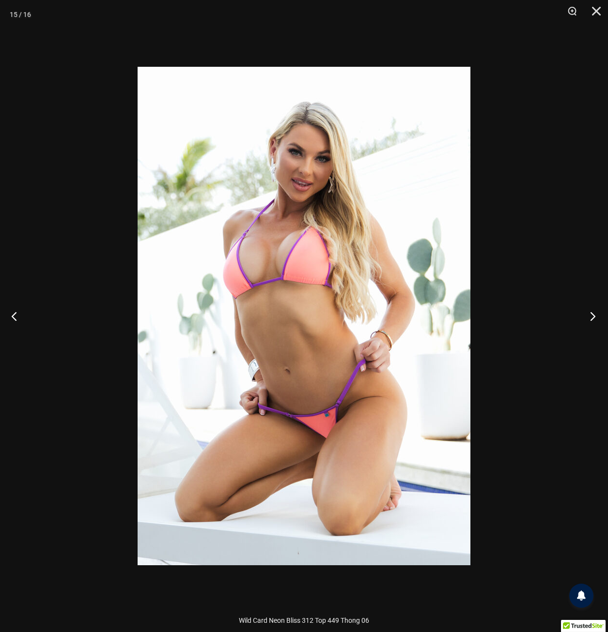
click at [593, 317] on button "Next" at bounding box center [589, 316] width 36 height 48
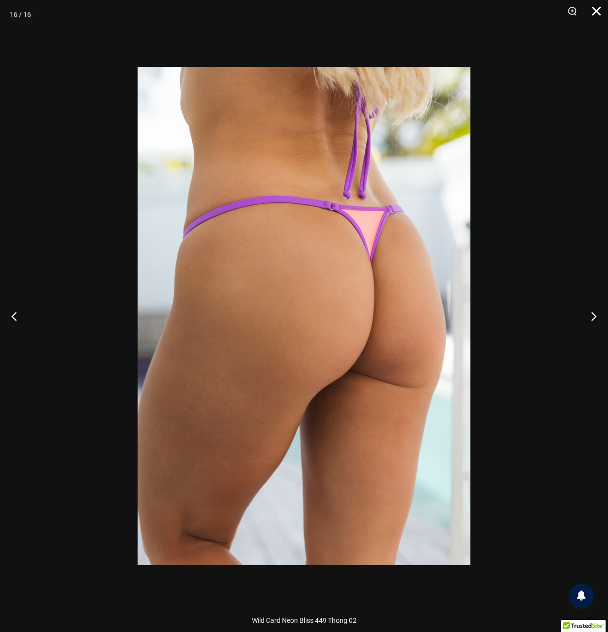
click at [595, 11] on button "Close" at bounding box center [592, 14] width 24 height 29
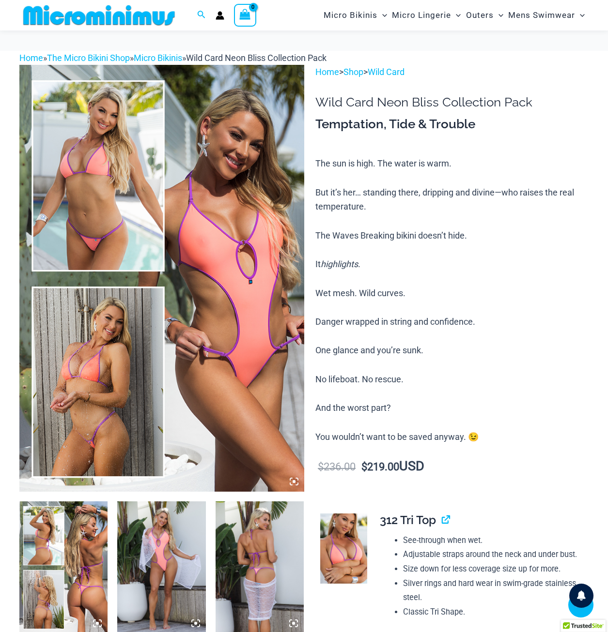
scroll to position [379, 0]
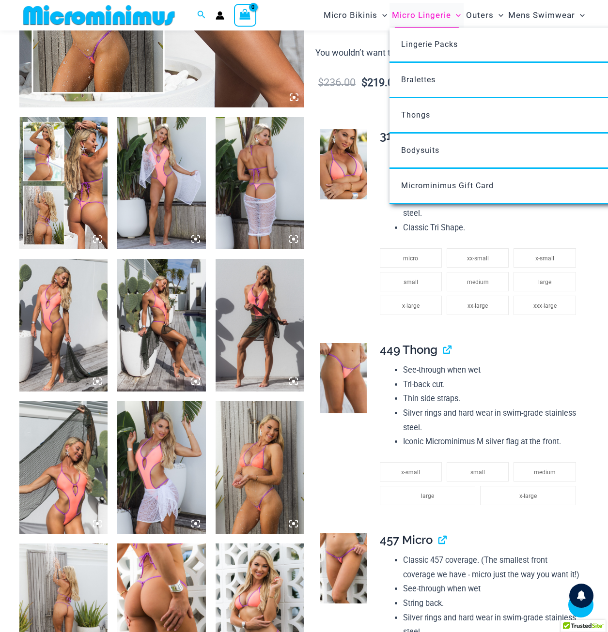
click at [406, 15] on span "Micro Lingerie" at bounding box center [421, 15] width 59 height 25
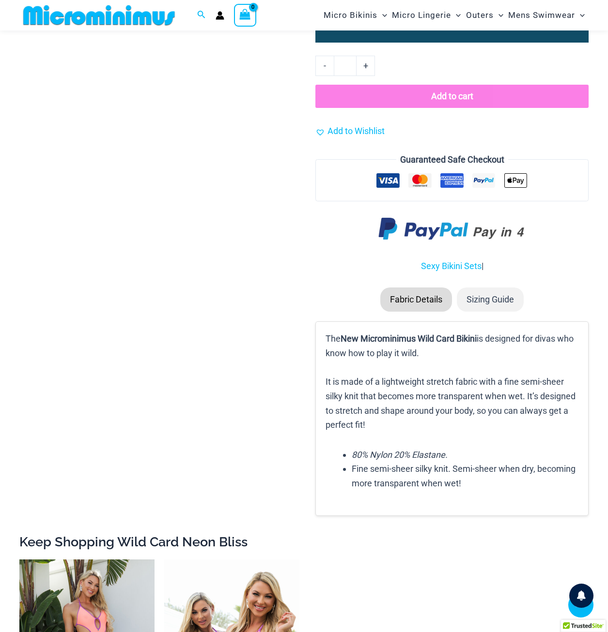
scroll to position [1590, 0]
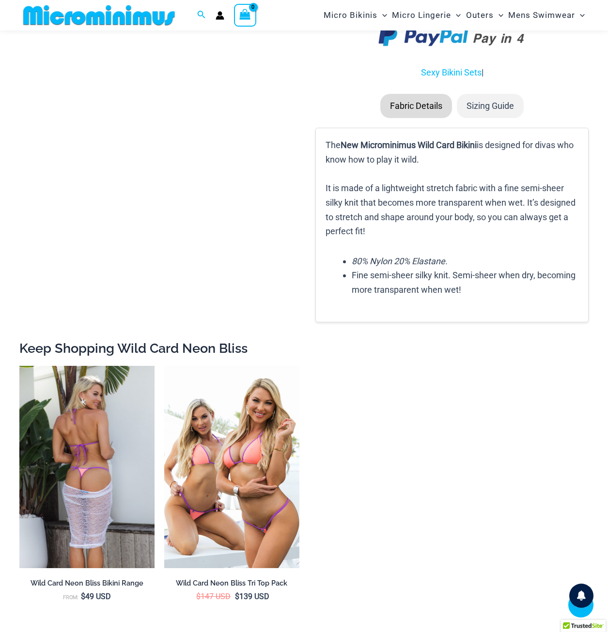
click at [86, 482] on img at bounding box center [86, 467] width 135 height 202
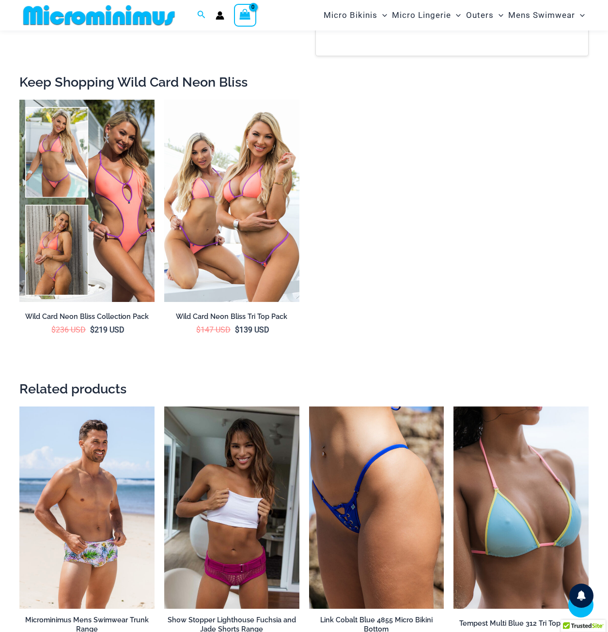
scroll to position [1879, 0]
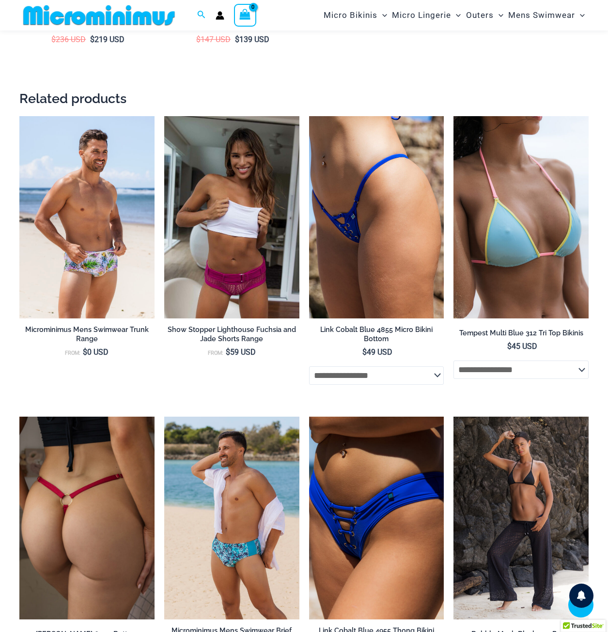
click at [91, 529] on img at bounding box center [86, 518] width 135 height 202
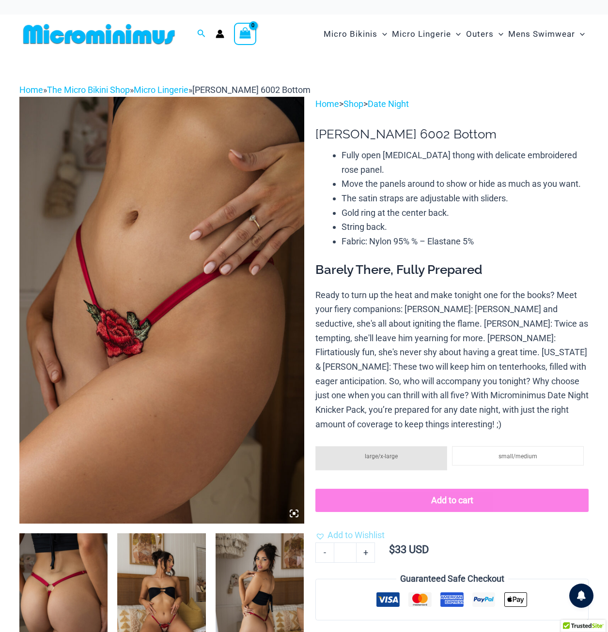
drag, startPoint x: 167, startPoint y: 319, endPoint x: 160, endPoint y: 286, distance: 33.0
click at [160, 286] on img at bounding box center [161, 310] width 285 height 426
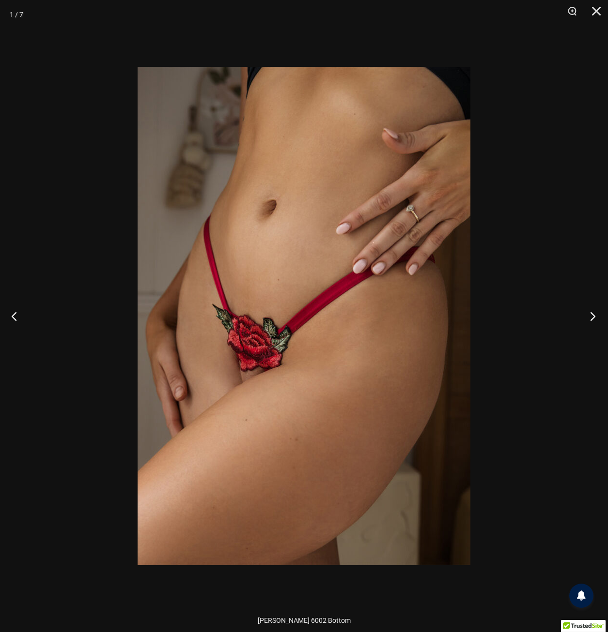
click at [588, 313] on button "Next" at bounding box center [589, 316] width 36 height 48
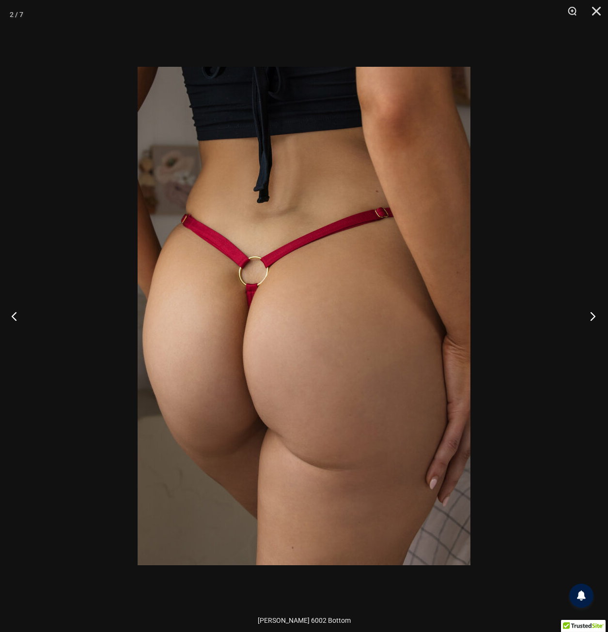
click at [586, 315] on button "Next" at bounding box center [589, 316] width 36 height 48
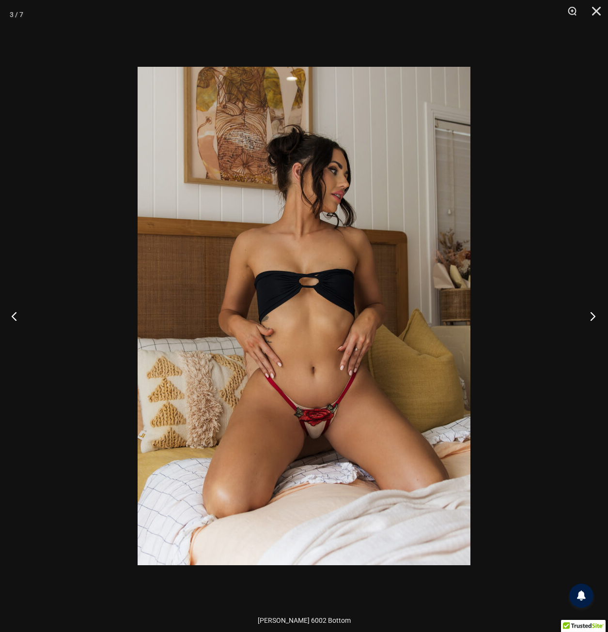
click at [586, 315] on button "Next" at bounding box center [589, 316] width 36 height 48
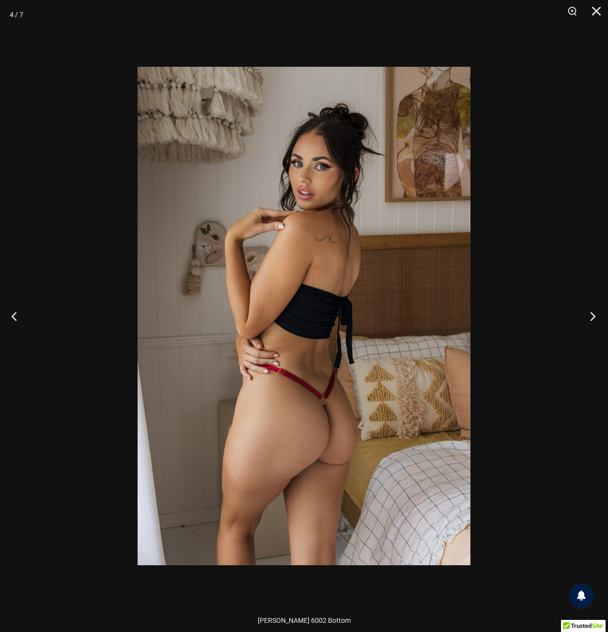
click at [586, 315] on button "Next" at bounding box center [589, 316] width 36 height 48
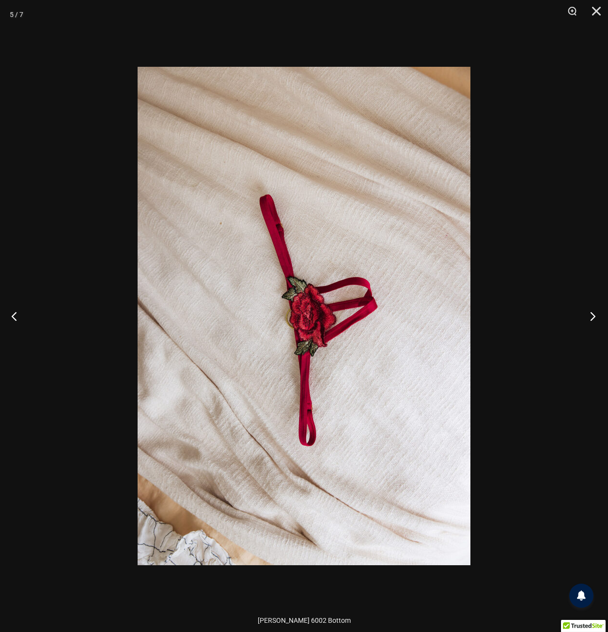
click at [586, 315] on button "Next" at bounding box center [589, 316] width 36 height 48
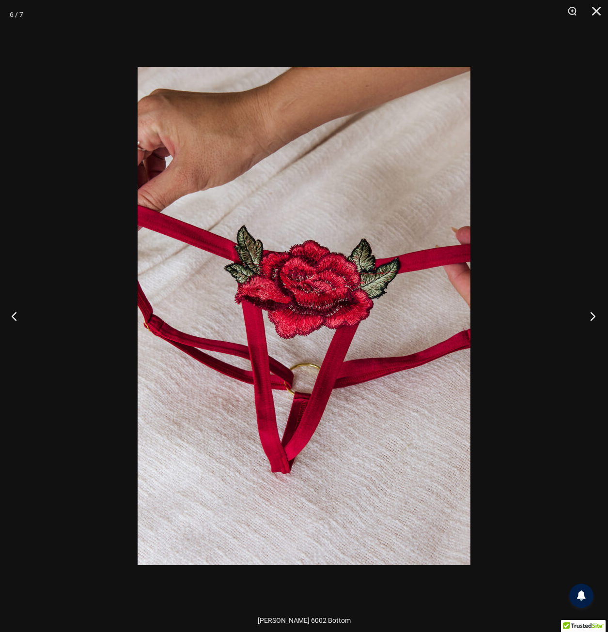
click at [586, 315] on button "Next" at bounding box center [589, 316] width 36 height 48
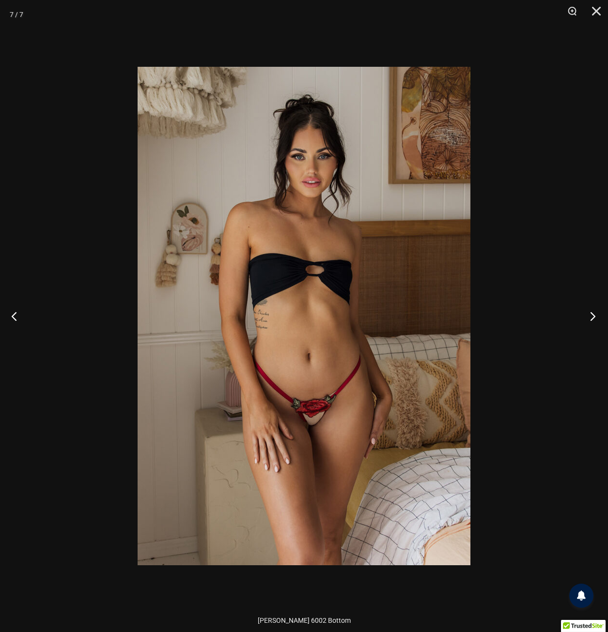
click at [580, 306] on button "Next" at bounding box center [589, 316] width 36 height 48
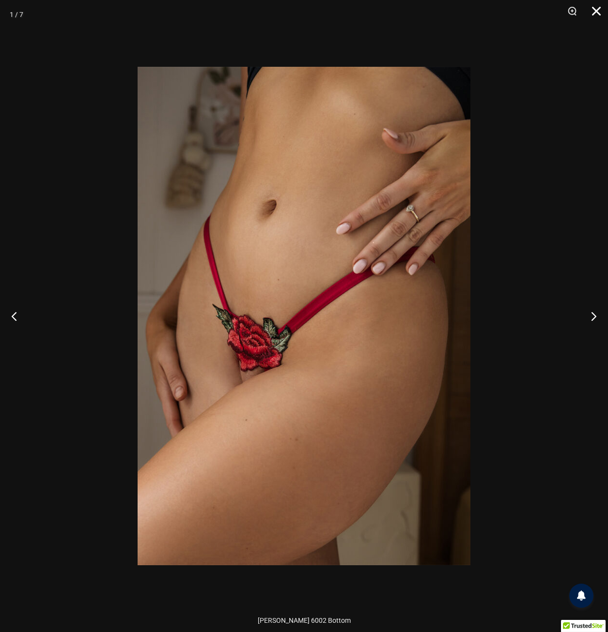
click at [593, 9] on button "Close" at bounding box center [592, 14] width 24 height 29
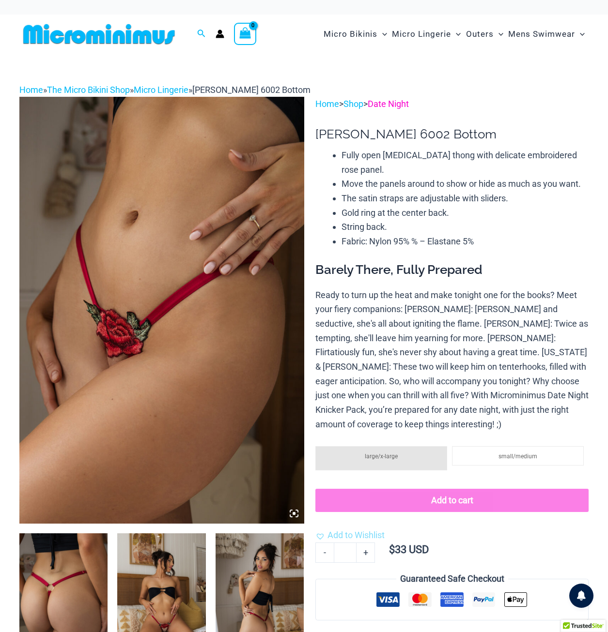
click at [408, 102] on link "Date Night" at bounding box center [387, 104] width 41 height 10
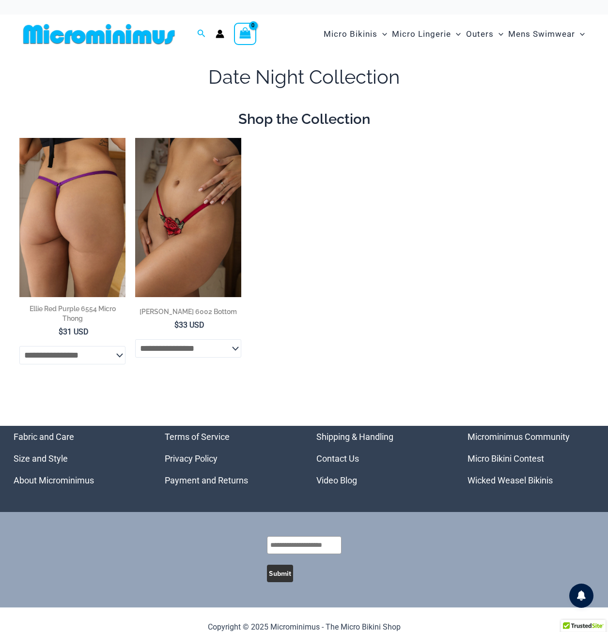
click at [64, 234] on img at bounding box center [72, 217] width 106 height 159
click at [97, 354] on select "**********" at bounding box center [72, 355] width 106 height 18
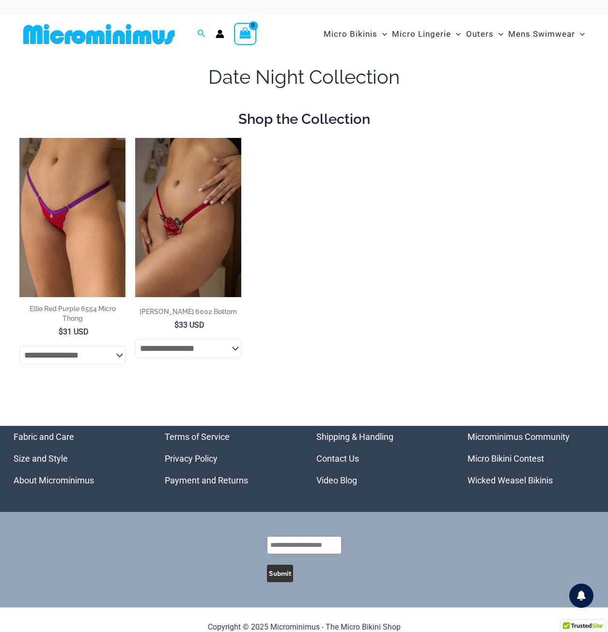
click at [350, 273] on ul "**********" at bounding box center [303, 267] width 569 height 259
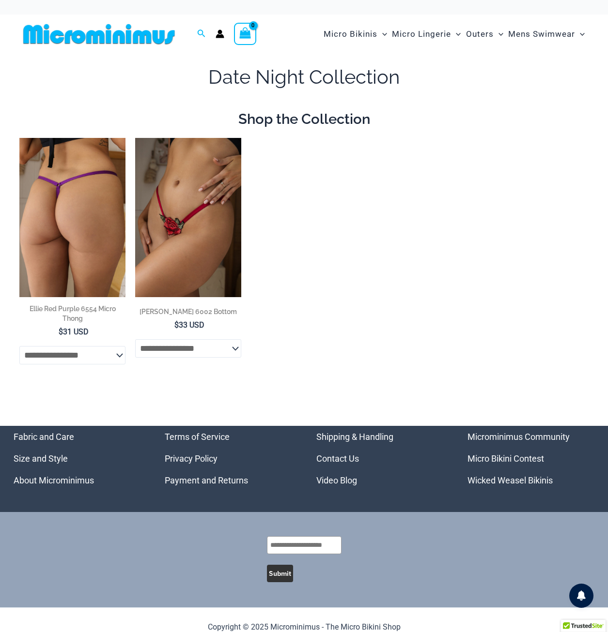
click at [76, 204] on img at bounding box center [72, 217] width 106 height 159
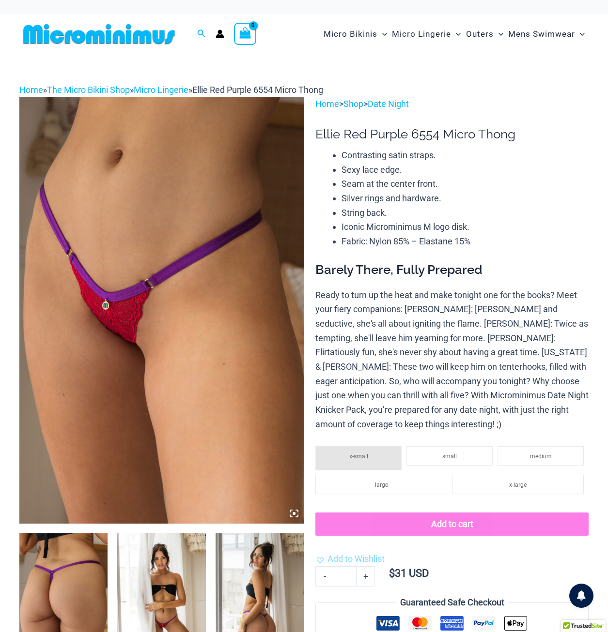
drag, startPoint x: 137, startPoint y: 272, endPoint x: 148, endPoint y: 222, distance: 51.4
click at [148, 222] on img at bounding box center [161, 310] width 285 height 426
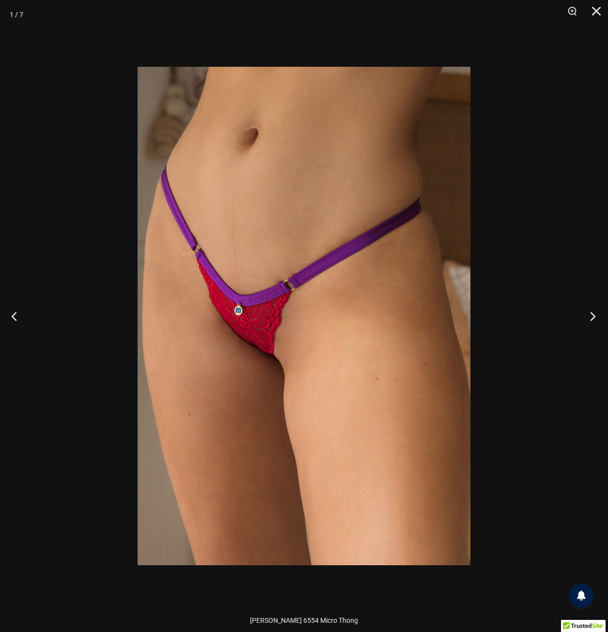
click at [588, 311] on button "Next" at bounding box center [589, 316] width 36 height 48
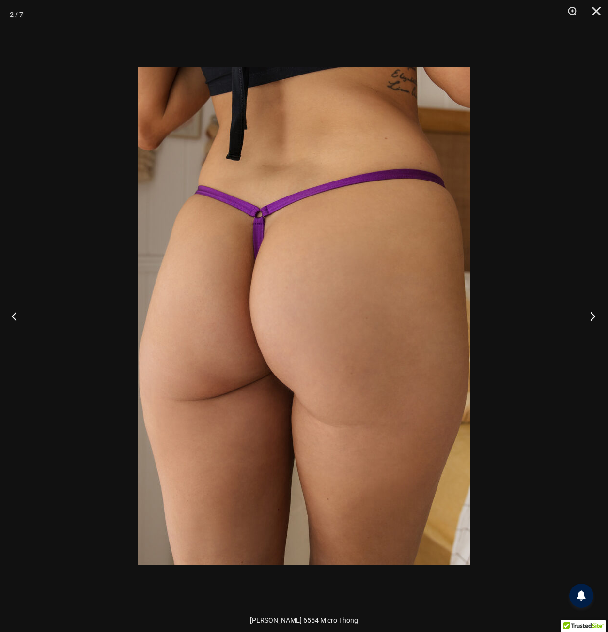
click at [588, 311] on button "Next" at bounding box center [589, 316] width 36 height 48
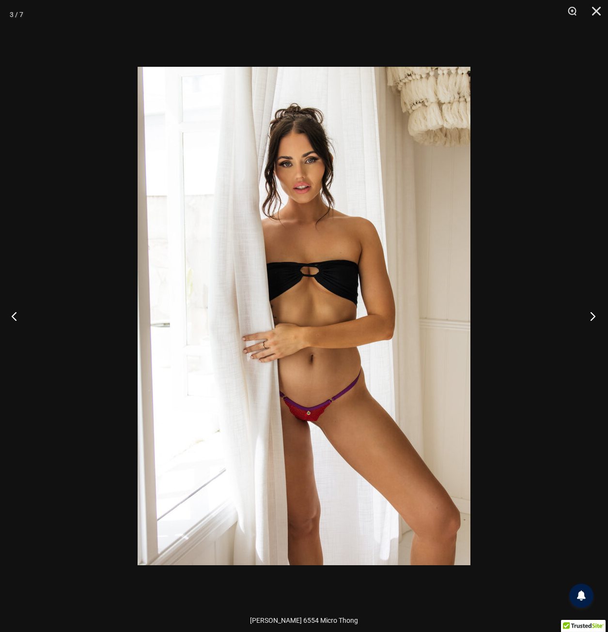
click at [588, 311] on button "Next" at bounding box center [589, 316] width 36 height 48
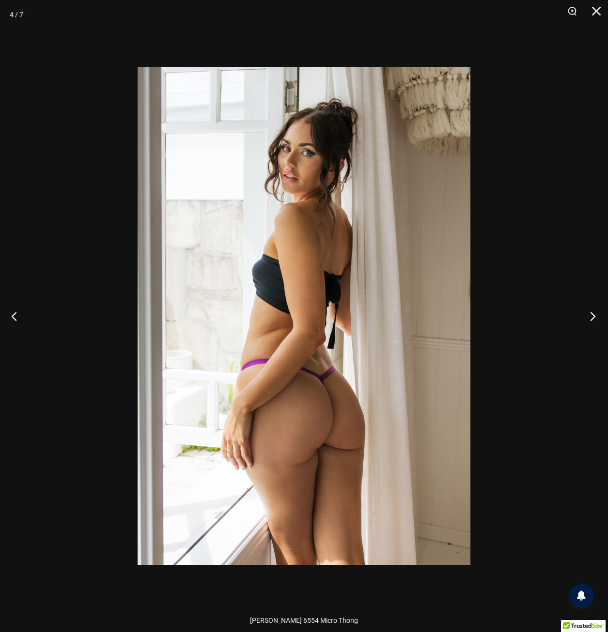
click at [589, 311] on button "Next" at bounding box center [589, 316] width 36 height 48
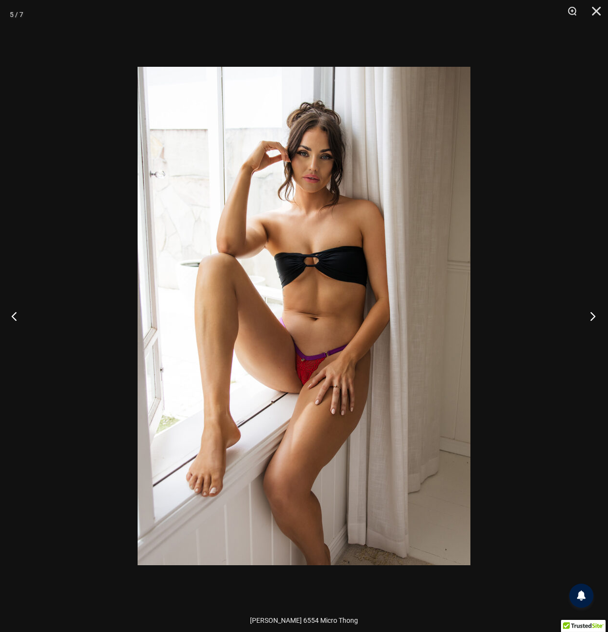
click at [589, 311] on button "Next" at bounding box center [589, 316] width 36 height 48
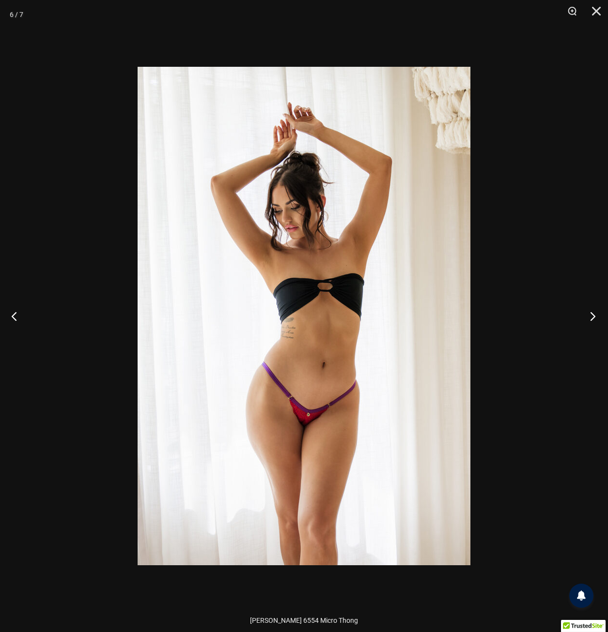
click at [589, 311] on button "Next" at bounding box center [589, 316] width 36 height 48
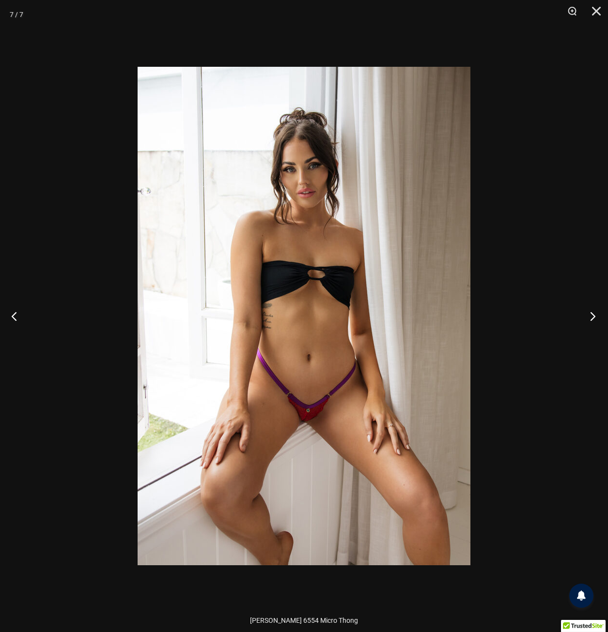
click at [585, 314] on button "Next" at bounding box center [589, 316] width 36 height 48
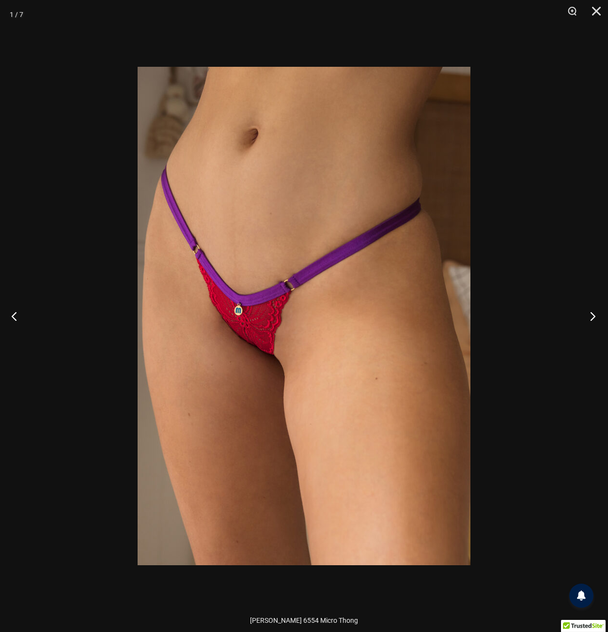
click at [590, 315] on button "Next" at bounding box center [589, 316] width 36 height 48
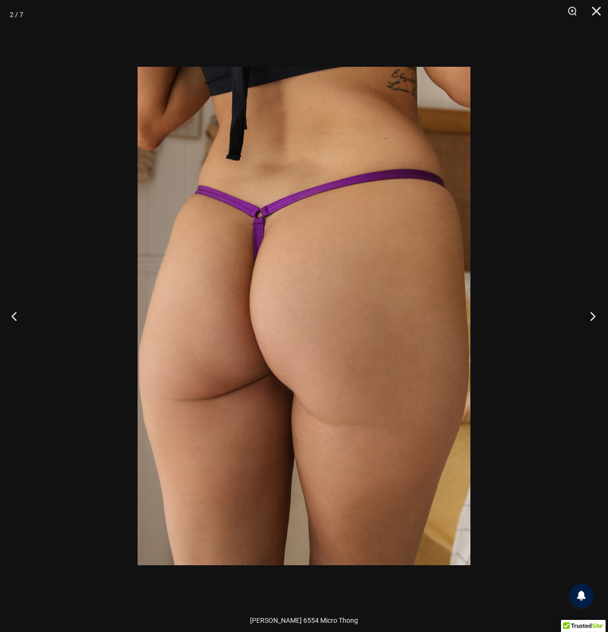
click at [590, 315] on button "Next" at bounding box center [589, 316] width 36 height 48
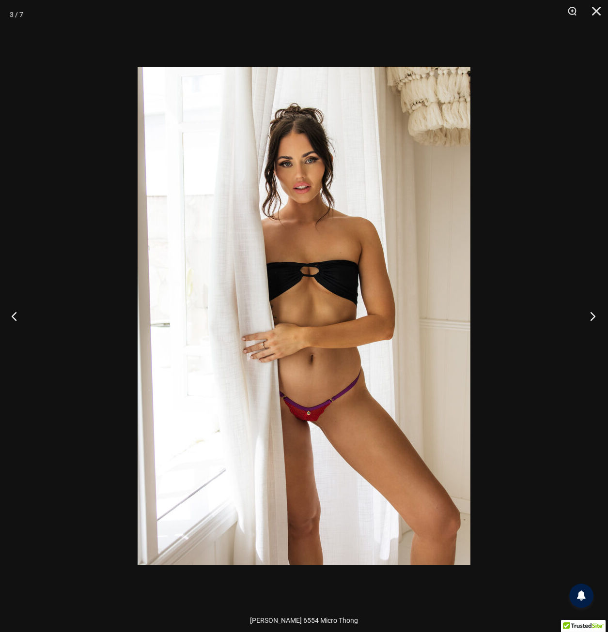
click at [590, 315] on button "Next" at bounding box center [589, 316] width 36 height 48
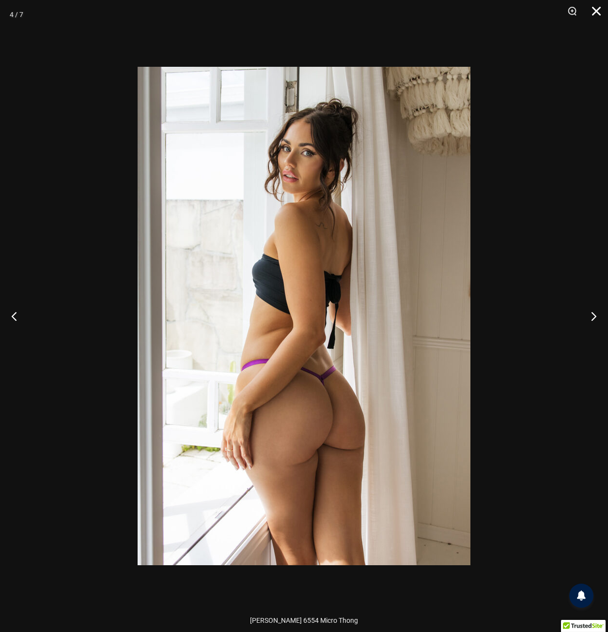
click at [592, 7] on button "Close" at bounding box center [592, 14] width 24 height 29
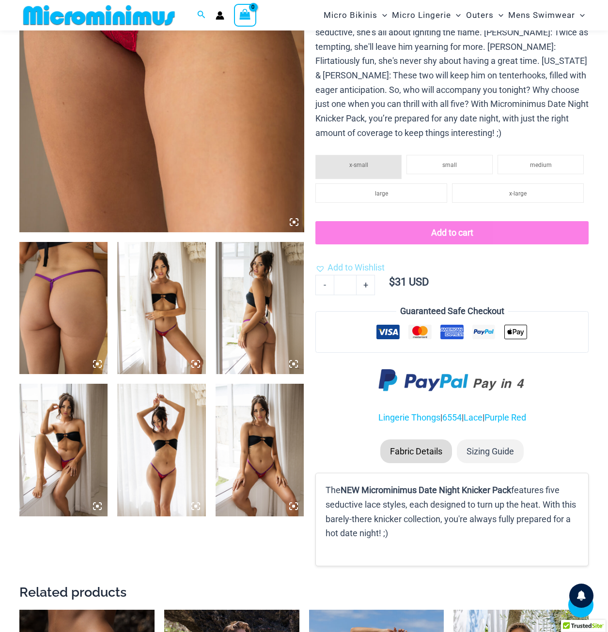
scroll to position [137, 0]
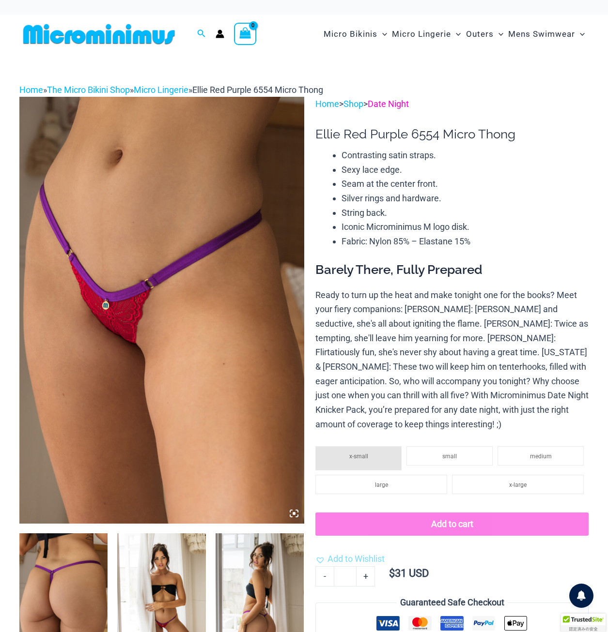
click at [399, 102] on link "Date Night" at bounding box center [387, 104] width 41 height 10
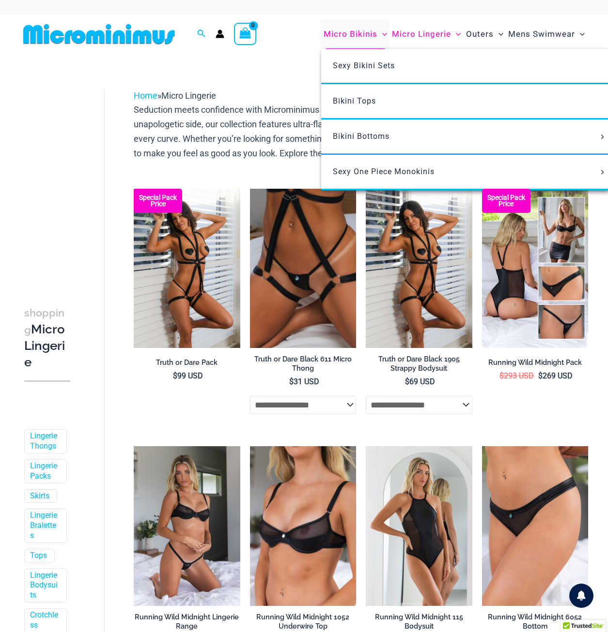
click at [354, 32] on span "Micro Bikinis" at bounding box center [350, 34] width 54 height 25
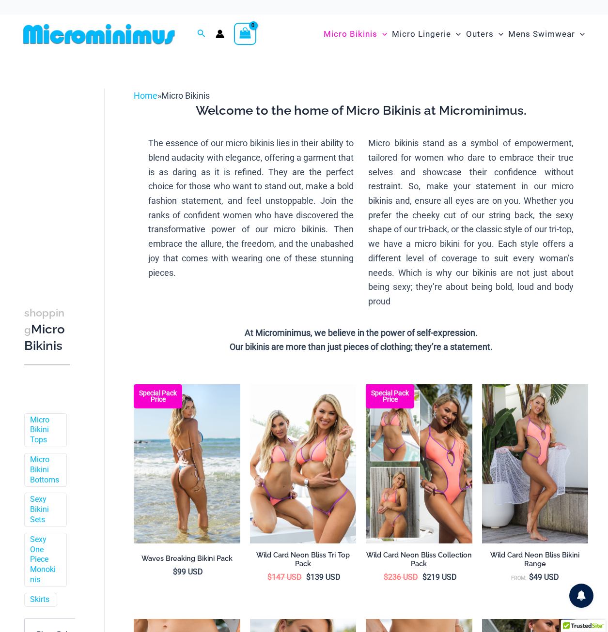
click at [168, 438] on img at bounding box center [187, 463] width 106 height 159
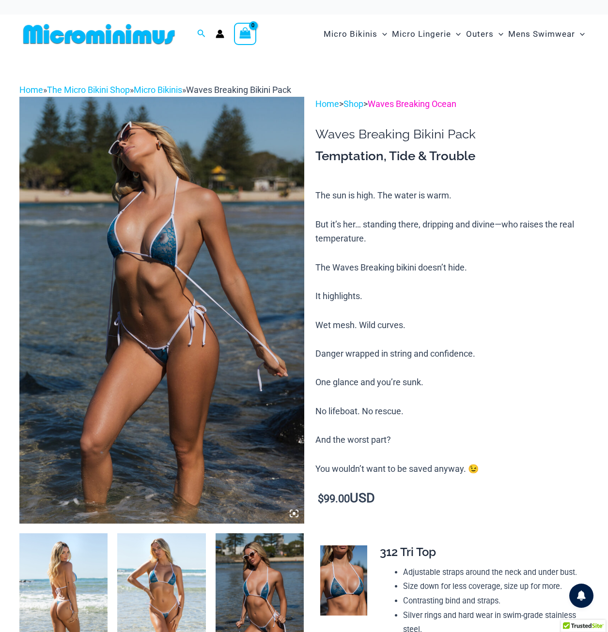
click at [393, 105] on link "Waves Breaking Ocean" at bounding box center [411, 104] width 89 height 10
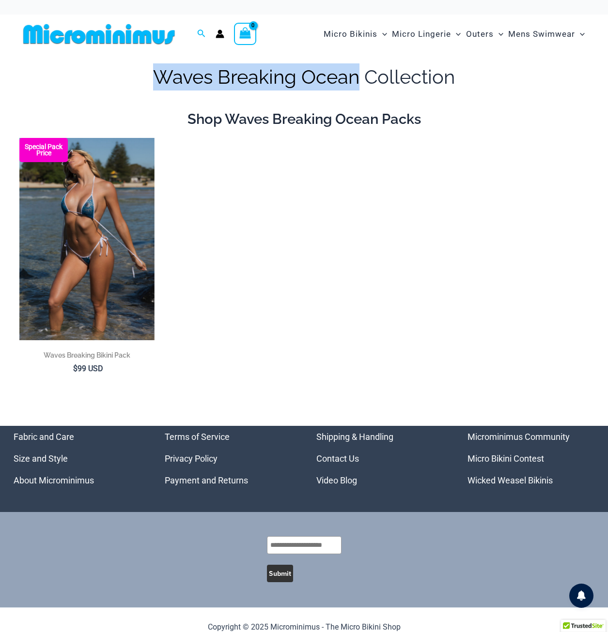
drag, startPoint x: 154, startPoint y: 77, endPoint x: 357, endPoint y: 76, distance: 202.8
click at [357, 76] on h1 "Waves Breaking Ocean Collection" at bounding box center [303, 76] width 569 height 27
copy h1 "Waves Breaking Ocean"
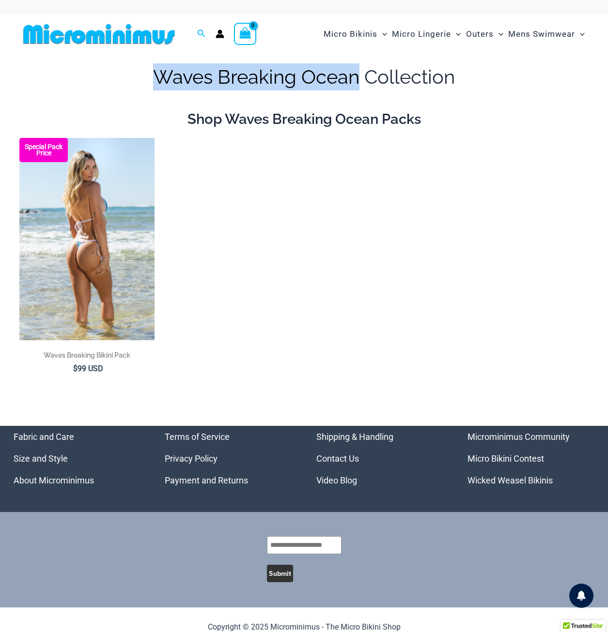
click at [135, 196] on img at bounding box center [86, 239] width 135 height 202
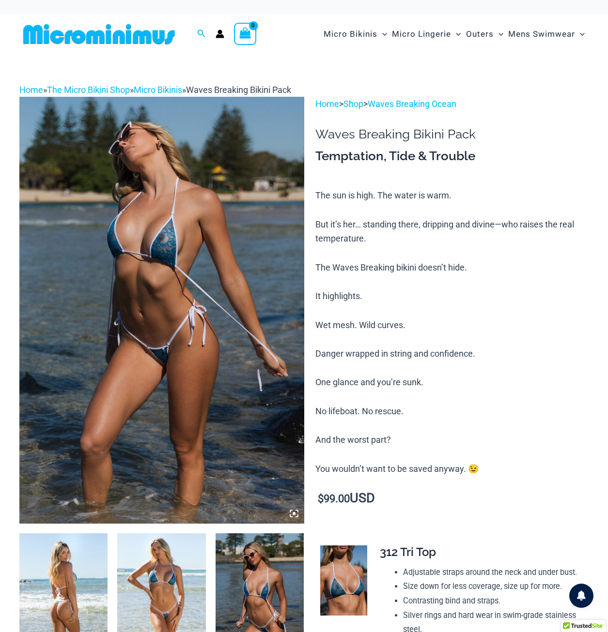
click at [153, 245] on img at bounding box center [161, 310] width 285 height 426
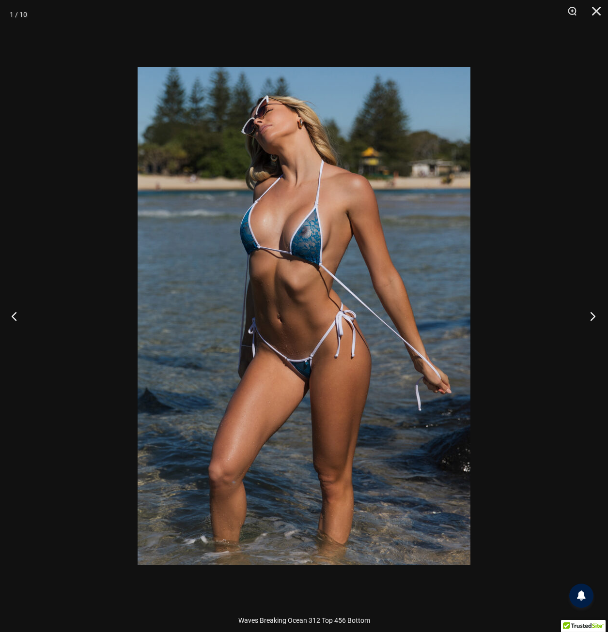
click at [591, 315] on button "Next" at bounding box center [589, 316] width 36 height 48
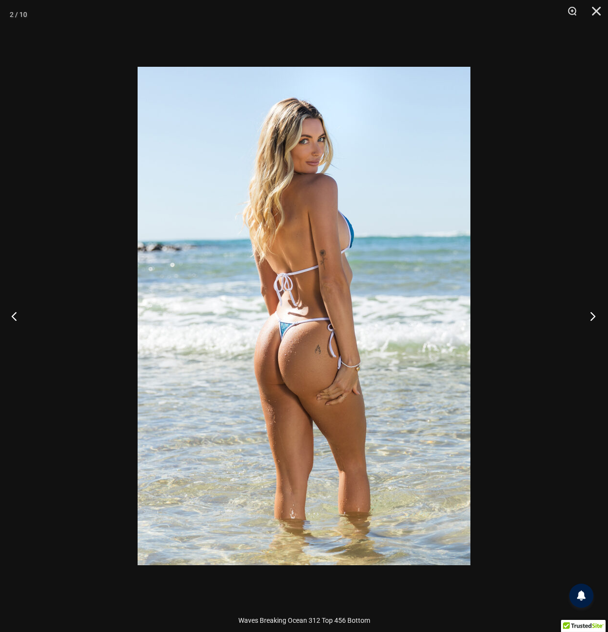
click at [591, 315] on button "Next" at bounding box center [589, 316] width 36 height 48
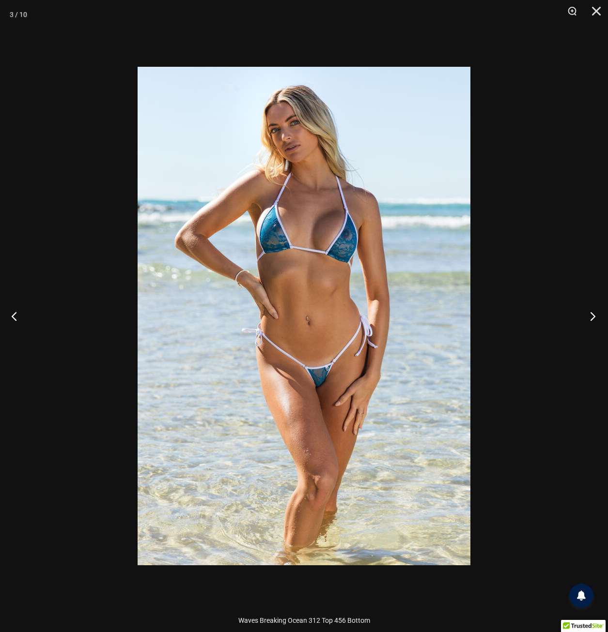
click at [591, 315] on button "Next" at bounding box center [589, 316] width 36 height 48
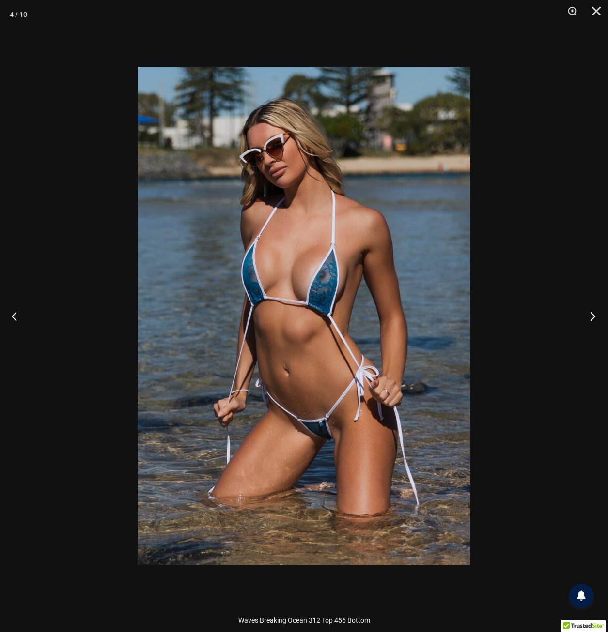
click at [591, 315] on button "Next" at bounding box center [589, 316] width 36 height 48
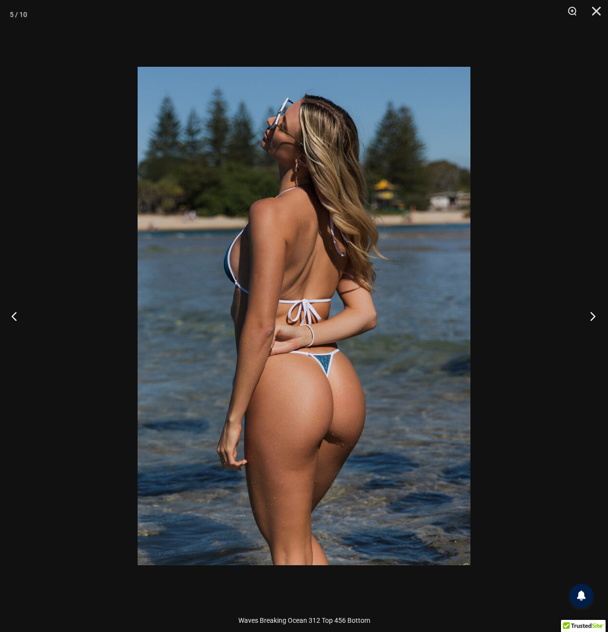
click at [591, 315] on button "Next" at bounding box center [589, 316] width 36 height 48
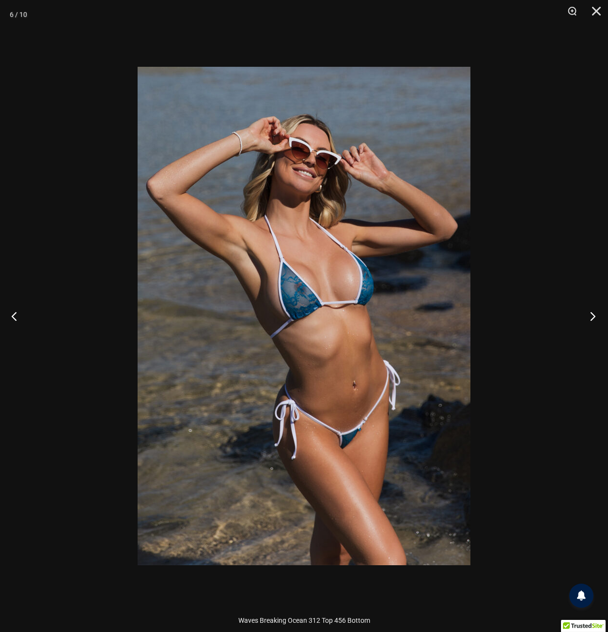
click at [591, 315] on button "Next" at bounding box center [589, 316] width 36 height 48
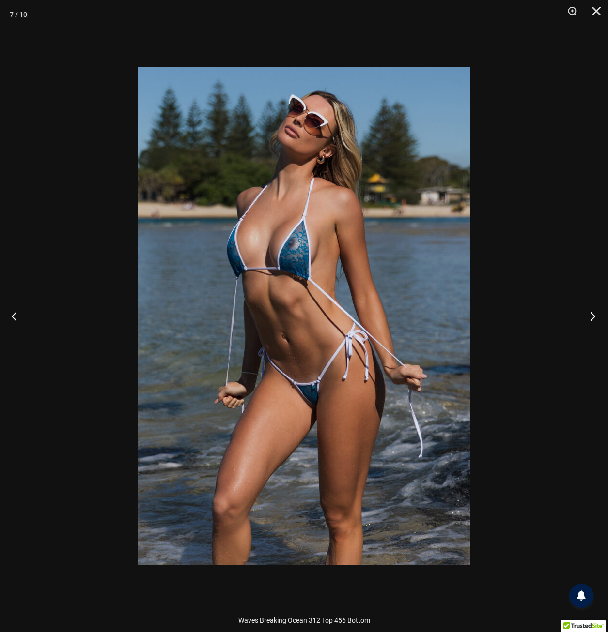
click at [591, 315] on button "Next" at bounding box center [589, 316] width 36 height 48
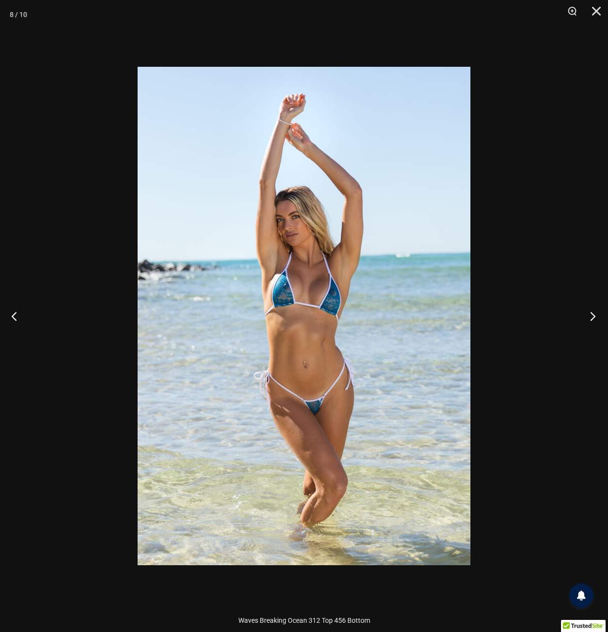
click at [590, 316] on button "Next" at bounding box center [589, 316] width 36 height 48
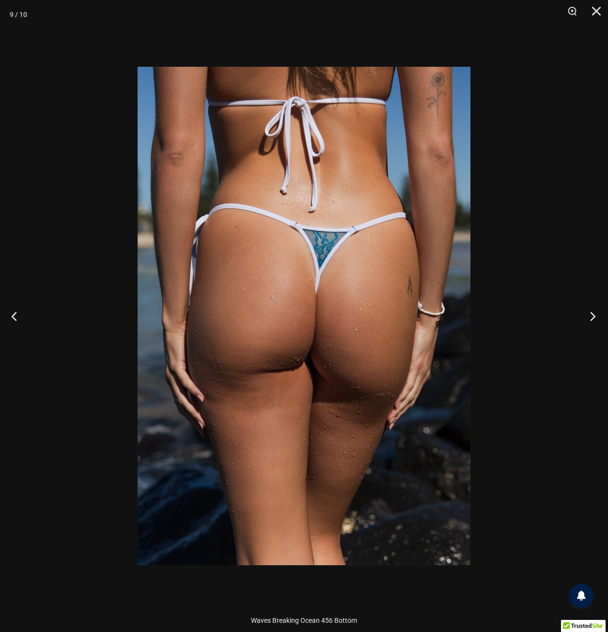
click at [591, 314] on button "Next" at bounding box center [589, 316] width 36 height 48
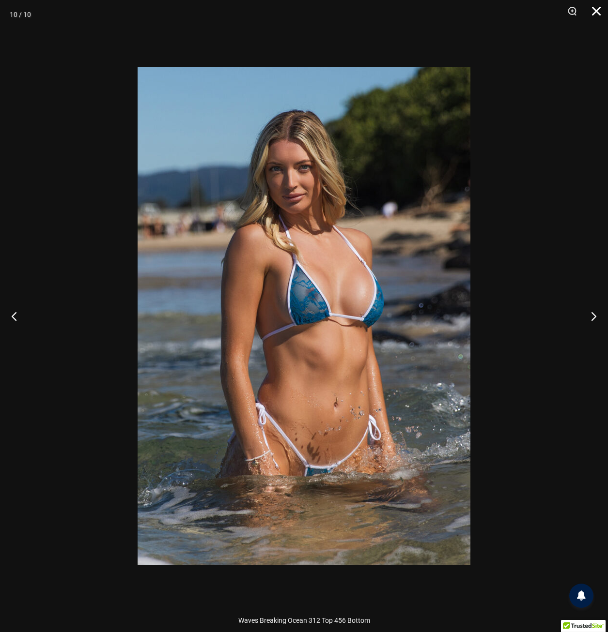
click at [596, 11] on button "Close" at bounding box center [592, 14] width 24 height 29
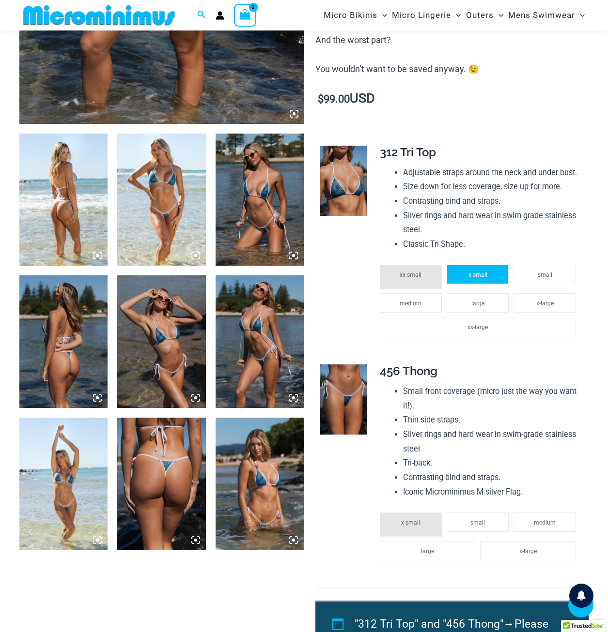
scroll to position [380, 0]
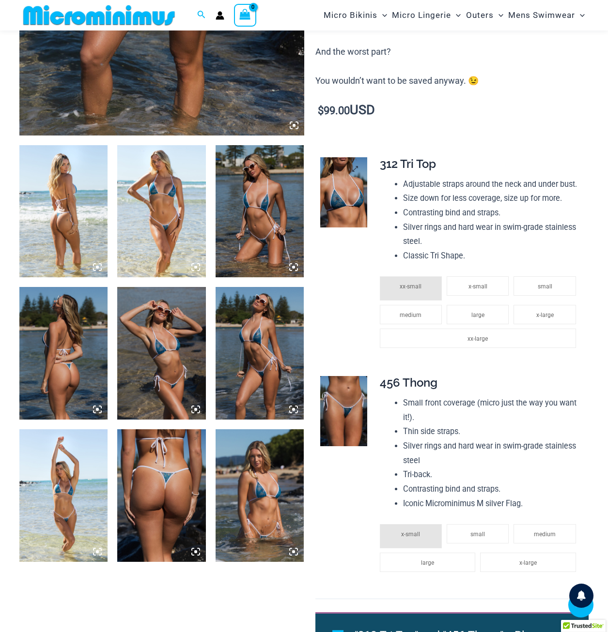
click at [346, 198] on img at bounding box center [343, 192] width 47 height 70
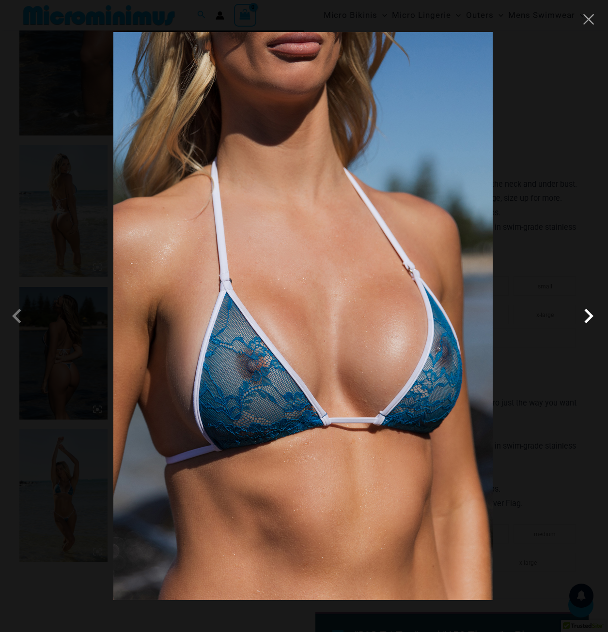
click at [587, 316] on span at bounding box center [588, 316] width 29 height 29
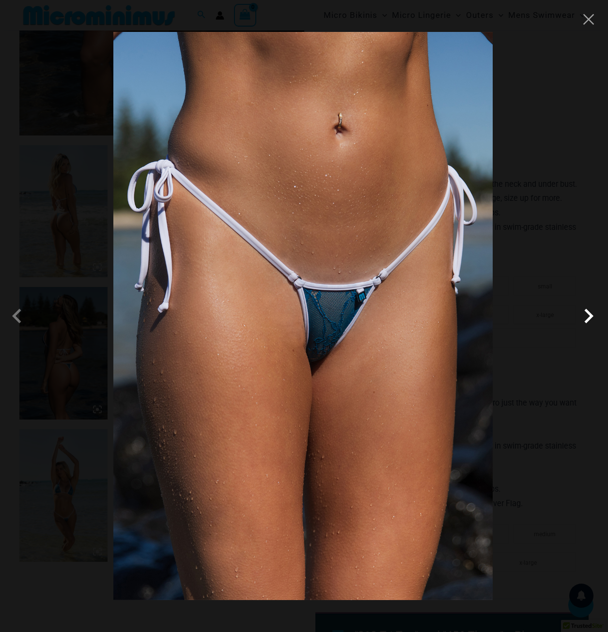
drag, startPoint x: 304, startPoint y: 311, endPoint x: 588, endPoint y: 315, distance: 284.2
click at [588, 315] on span at bounding box center [588, 316] width 29 height 29
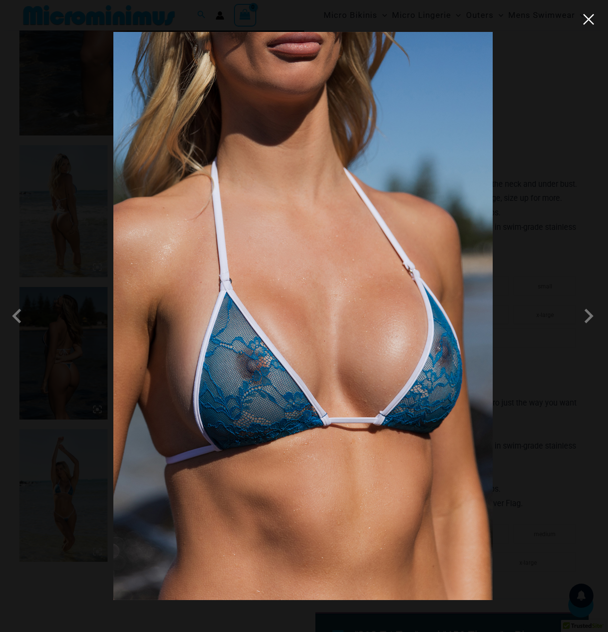
click at [593, 17] on button "Close" at bounding box center [588, 19] width 15 height 15
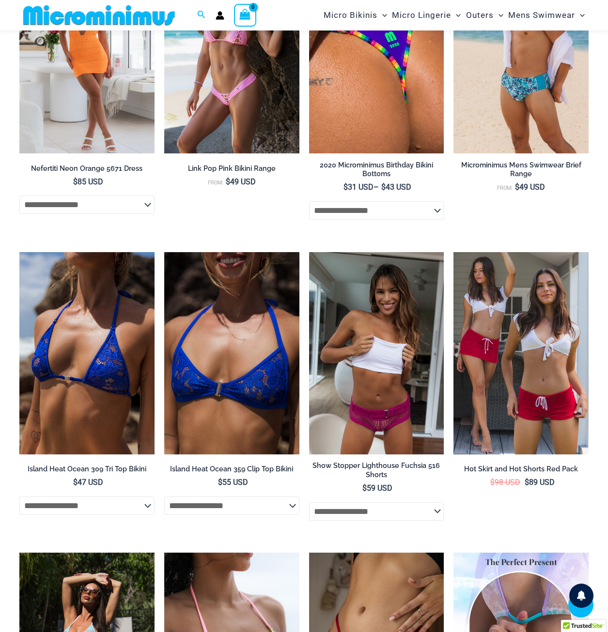
scroll to position [1590, 0]
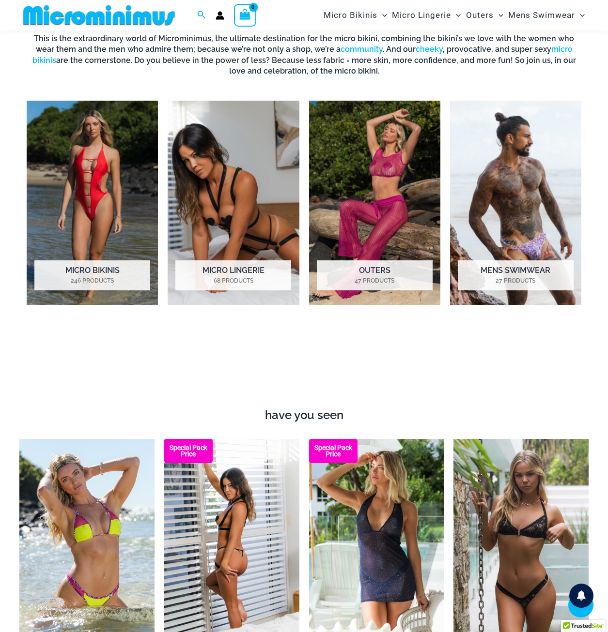
scroll to position [573, 0]
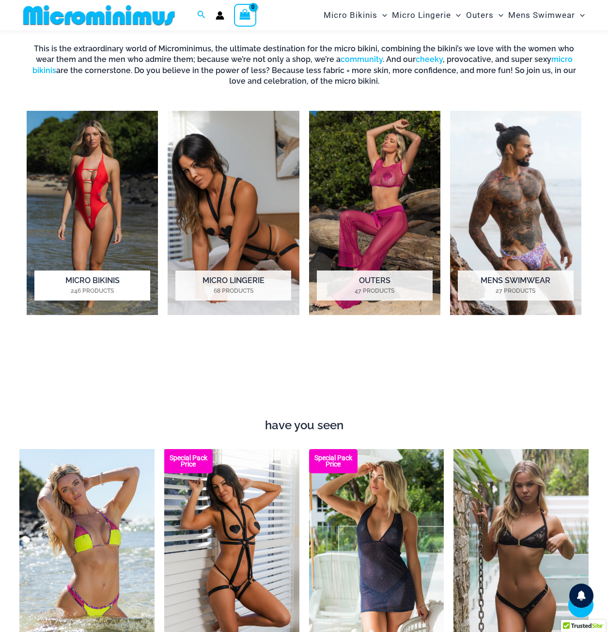
click at [104, 185] on img "Visit product category Micro Bikinis" at bounding box center [92, 213] width 131 height 204
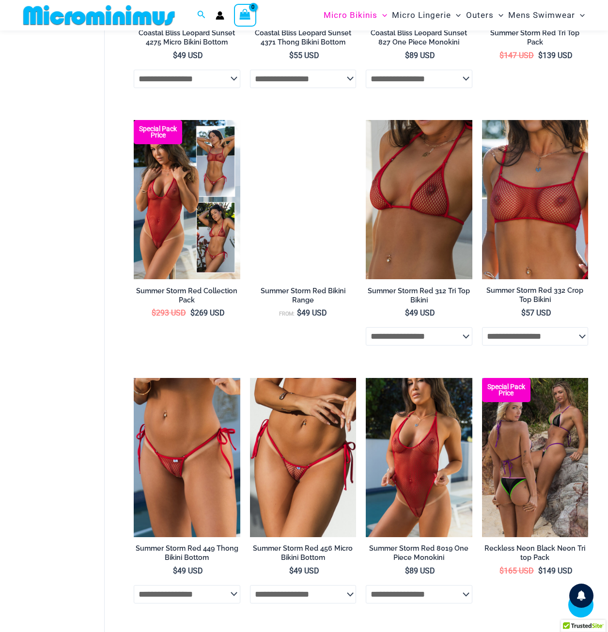
scroll to position [1831, 0]
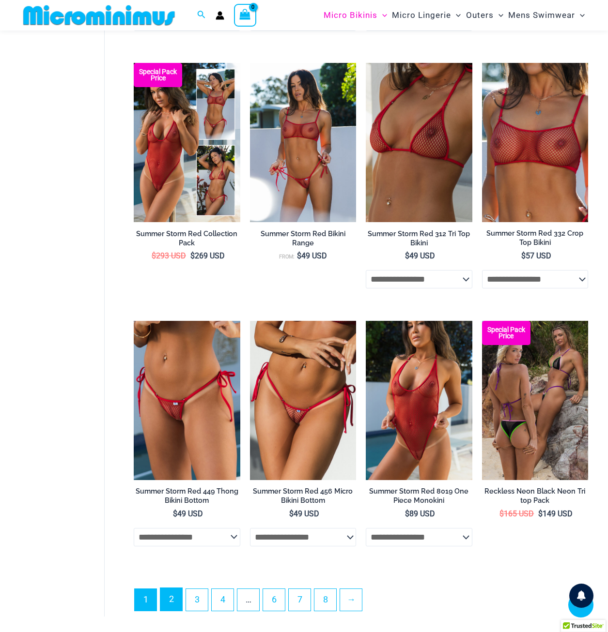
click at [177, 611] on link "2" at bounding box center [171, 599] width 22 height 23
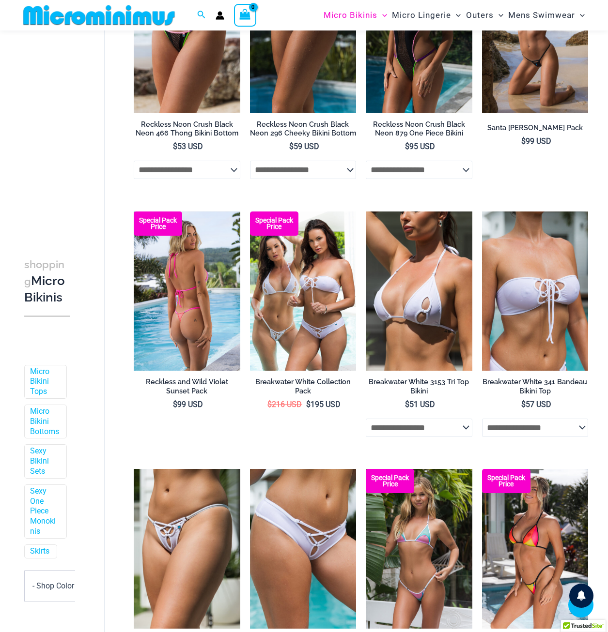
scroll to position [621, 0]
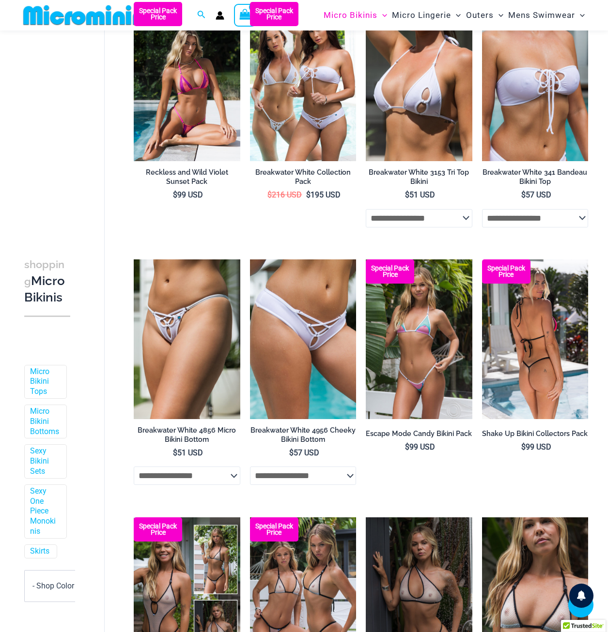
click at [526, 366] on img at bounding box center [535, 338] width 106 height 159
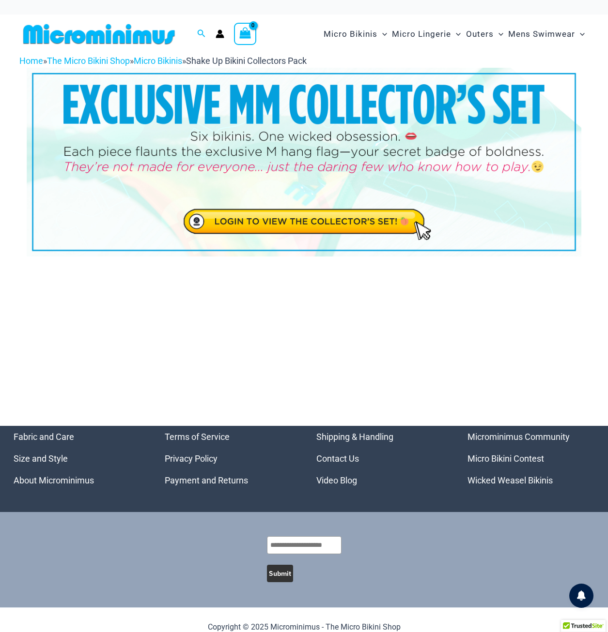
click at [259, 165] on img at bounding box center [304, 162] width 554 height 188
